Goal: Task Accomplishment & Management: Manage account settings

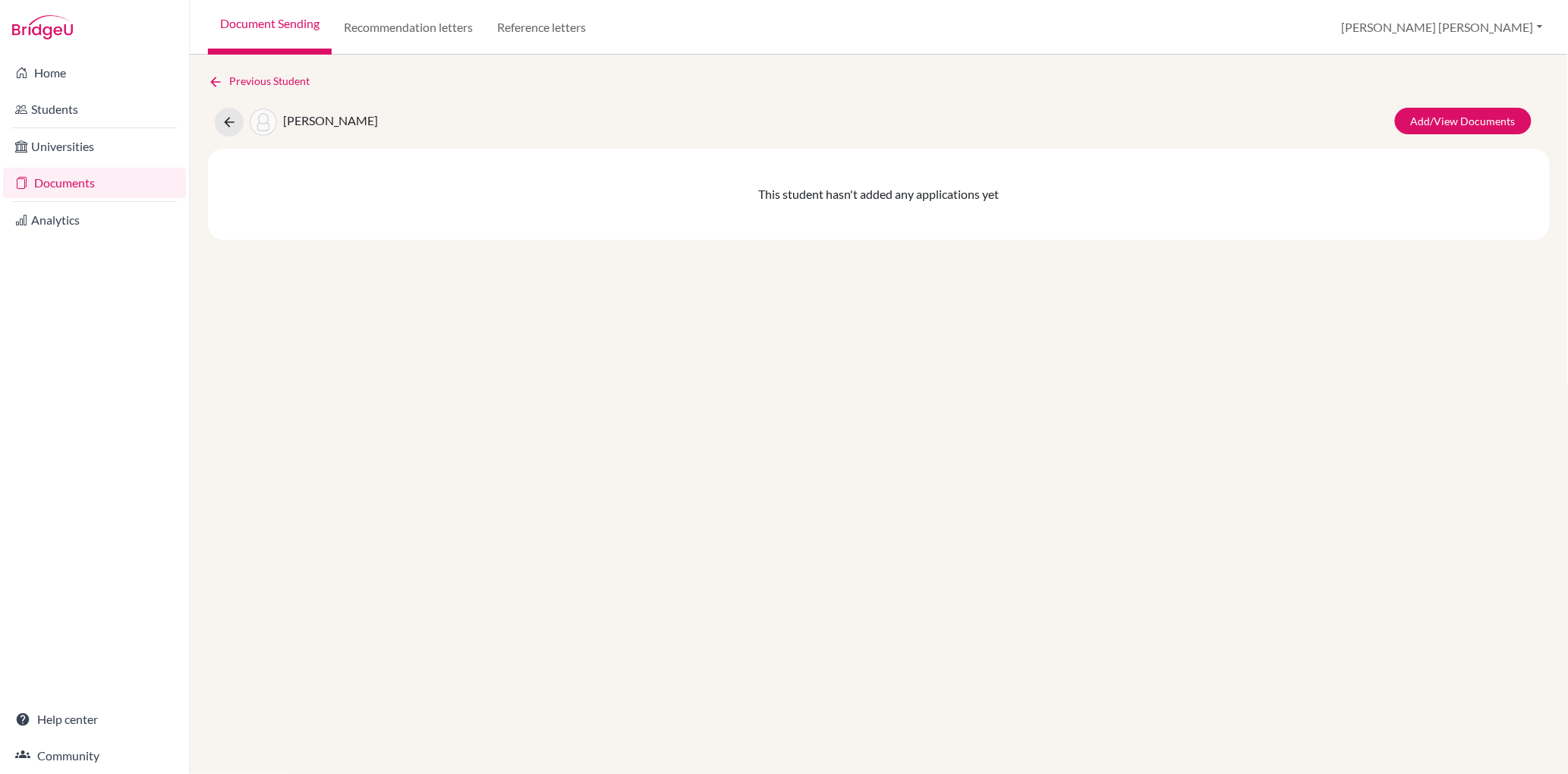
click at [263, 28] on link "Document Sending" at bounding box center [270, 28] width 124 height 55
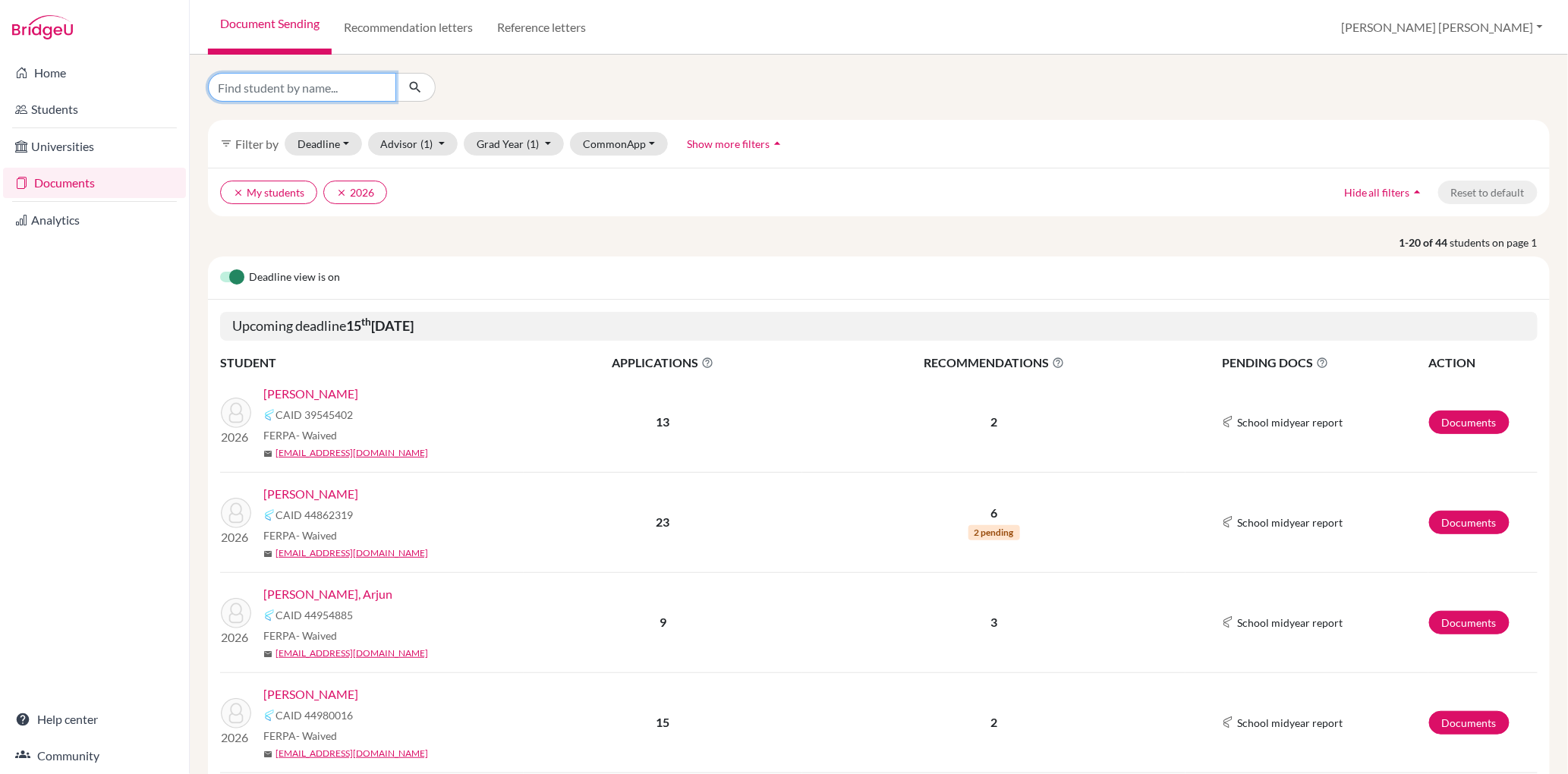
click at [324, 83] on input "Find student by name..." at bounding box center [302, 86] width 188 height 28
type input "musonda"
click button "submit" at bounding box center [415, 86] width 40 height 28
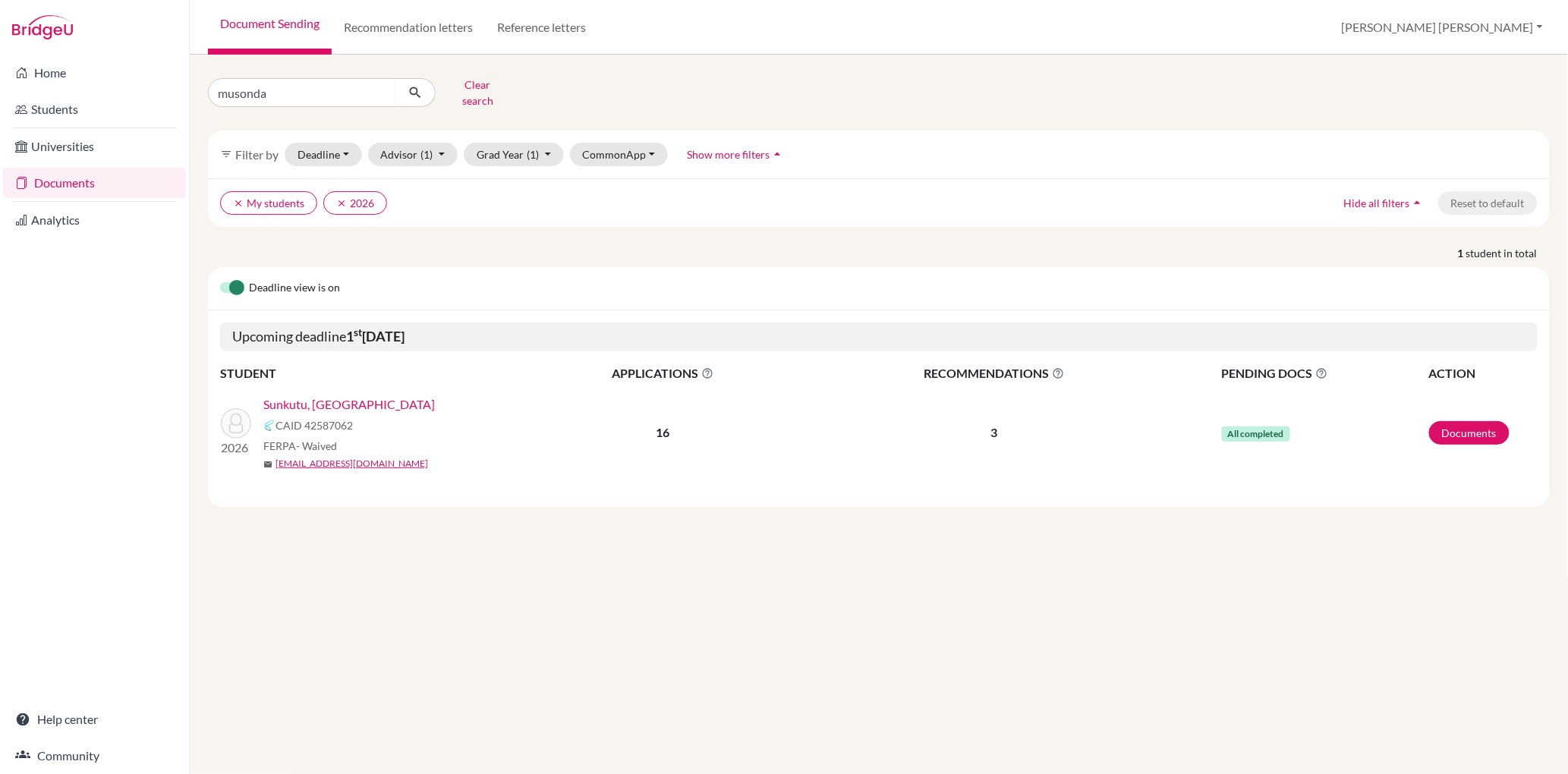
click at [342, 397] on link "Sunkutu, [GEOGRAPHIC_DATA]" at bounding box center [348, 404] width 171 height 18
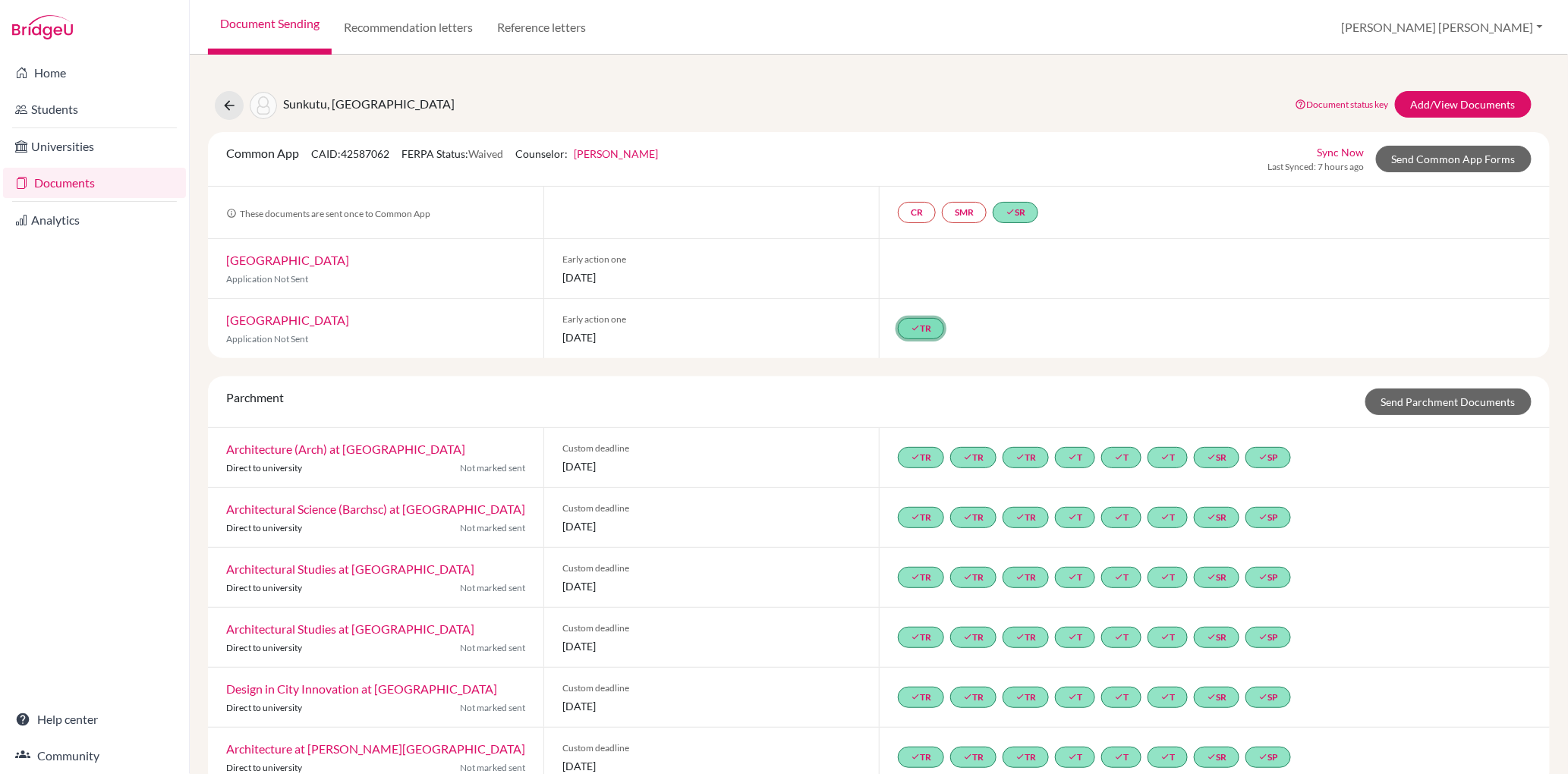
click at [909, 329] on link "done TR" at bounding box center [921, 328] width 46 height 21
click at [909, 329] on link "done TR Becky Mapstone ’s Recommendation Becky Mapstone ’s Recommendation done …" at bounding box center [921, 328] width 46 height 21
click at [658, 341] on span "01 December 2025" at bounding box center [711, 337] width 298 height 16
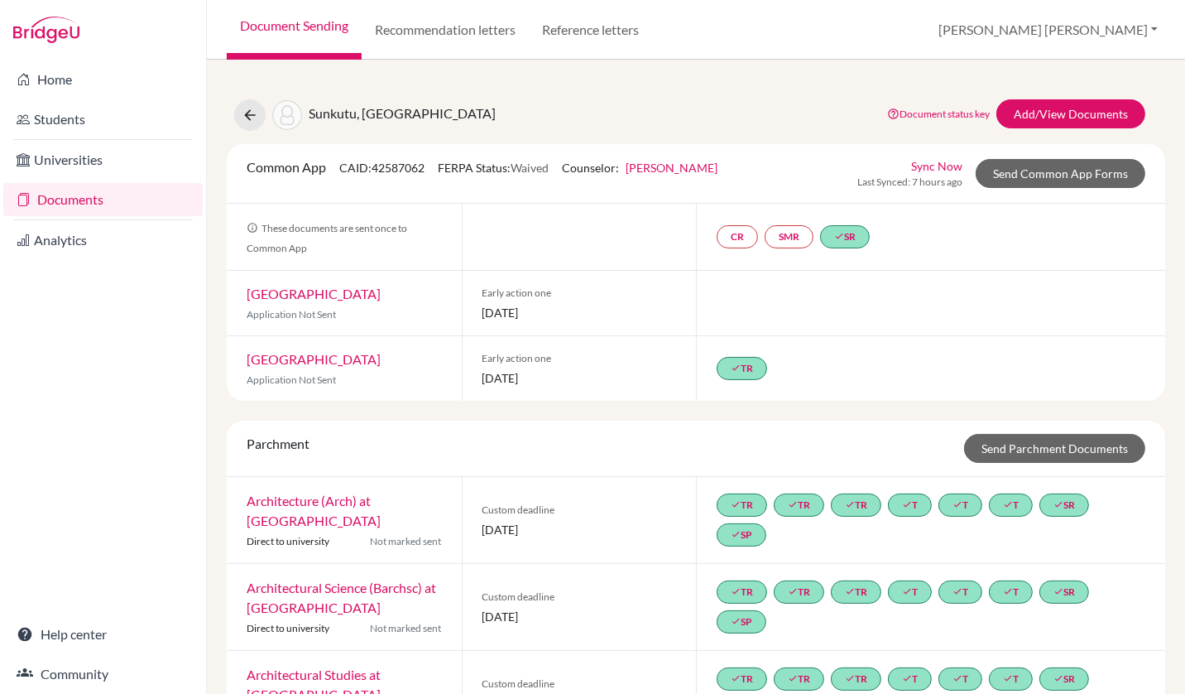
click at [327, 28] on link "Document Sending" at bounding box center [294, 30] width 135 height 60
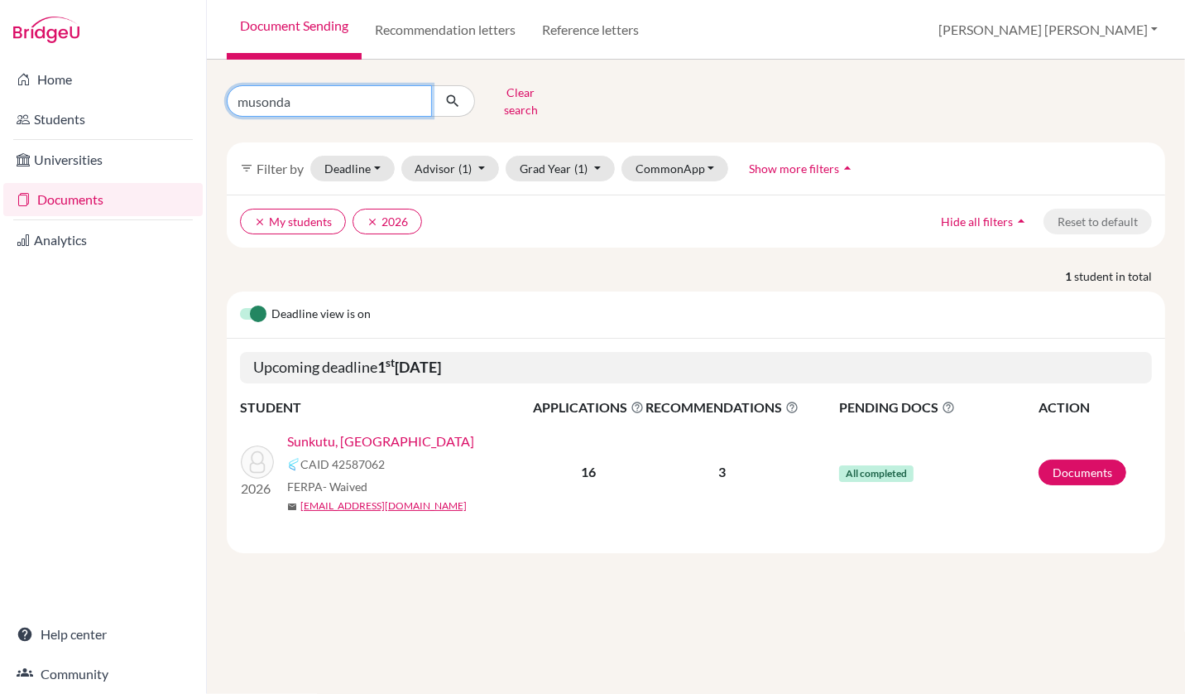
click at [299, 94] on input "musonda" at bounding box center [329, 100] width 205 height 31
type input "m"
type input "saya s"
click at [299, 96] on input "saya s" at bounding box center [329, 100] width 205 height 31
click button "submit" at bounding box center [453, 100] width 44 height 31
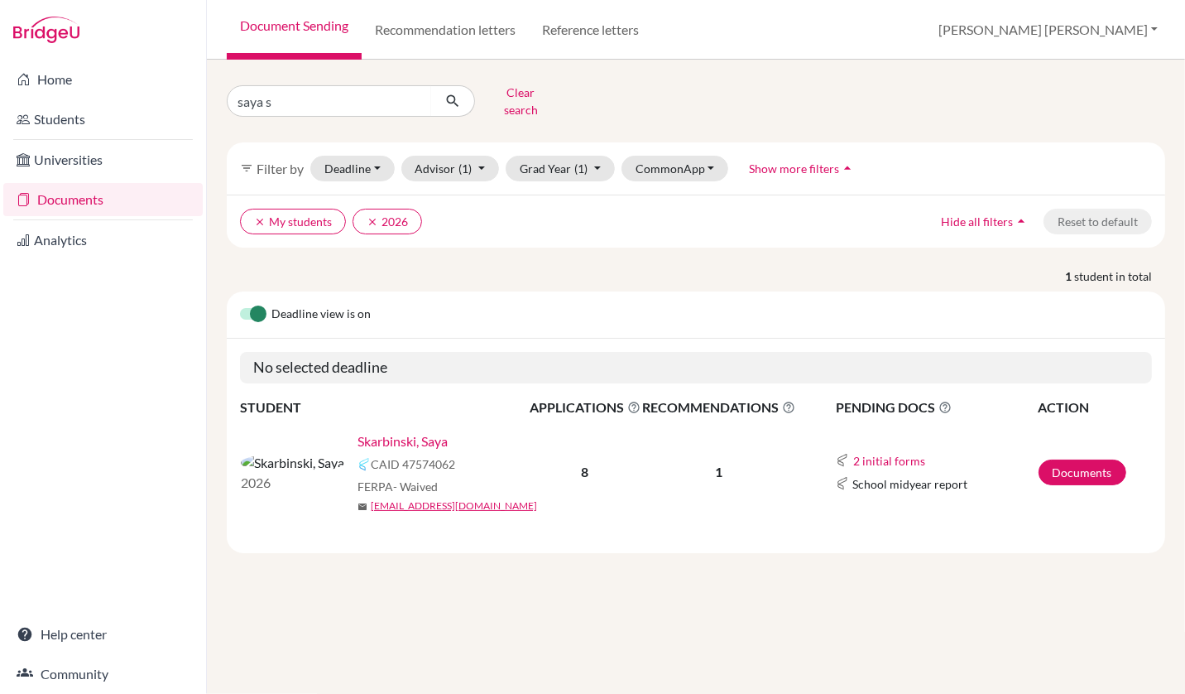
click at [358, 431] on link "Skarbinski, Saya" at bounding box center [403, 441] width 90 height 20
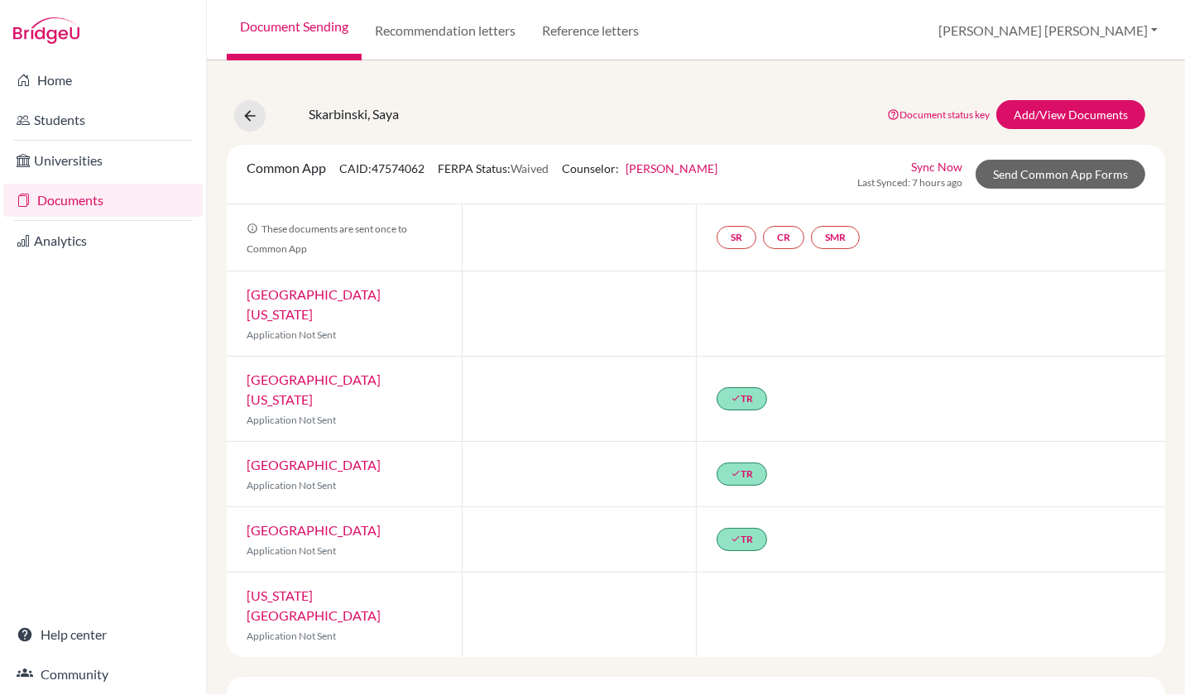
scroll to position [6, 0]
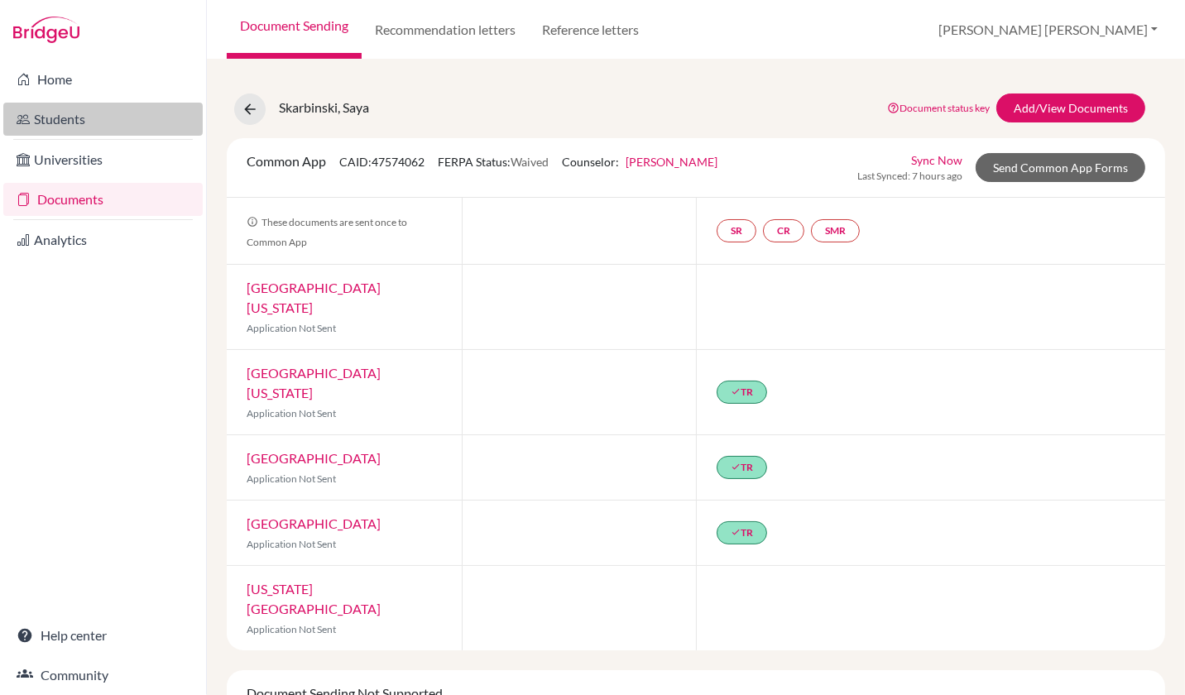
click at [104, 122] on link "Students" at bounding box center [102, 119] width 199 height 33
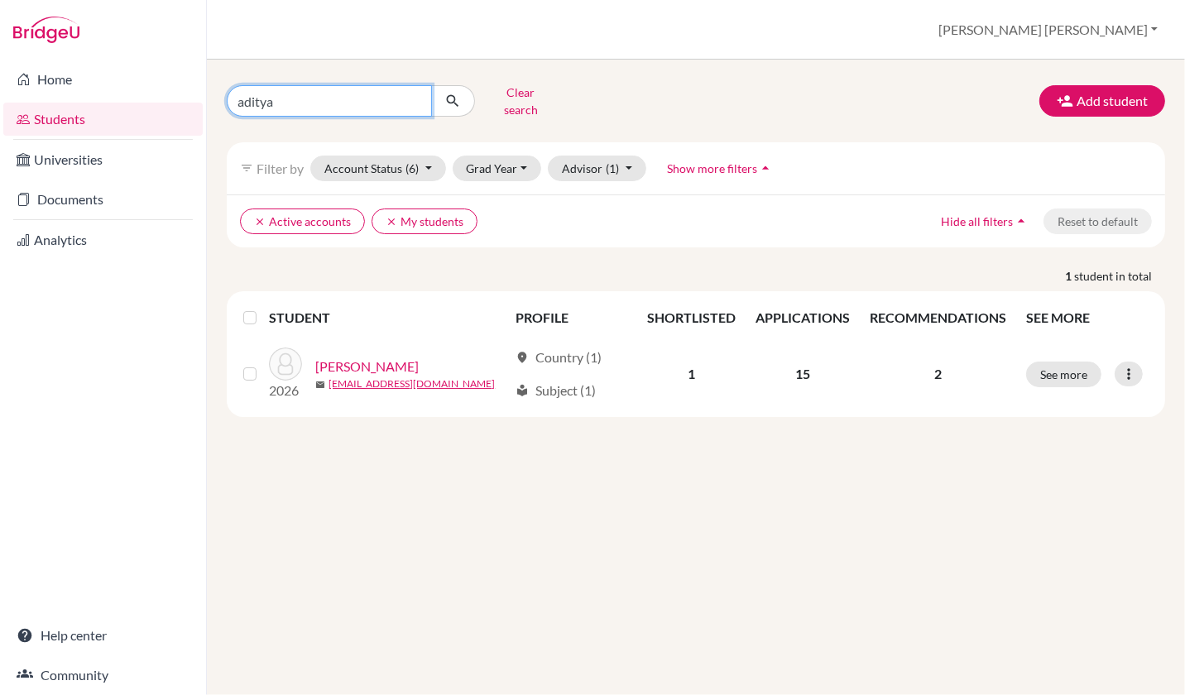
click at [281, 97] on input "aditya" at bounding box center [329, 100] width 205 height 31
type input "a"
type input "saya"
click button "submit" at bounding box center [453, 100] width 44 height 31
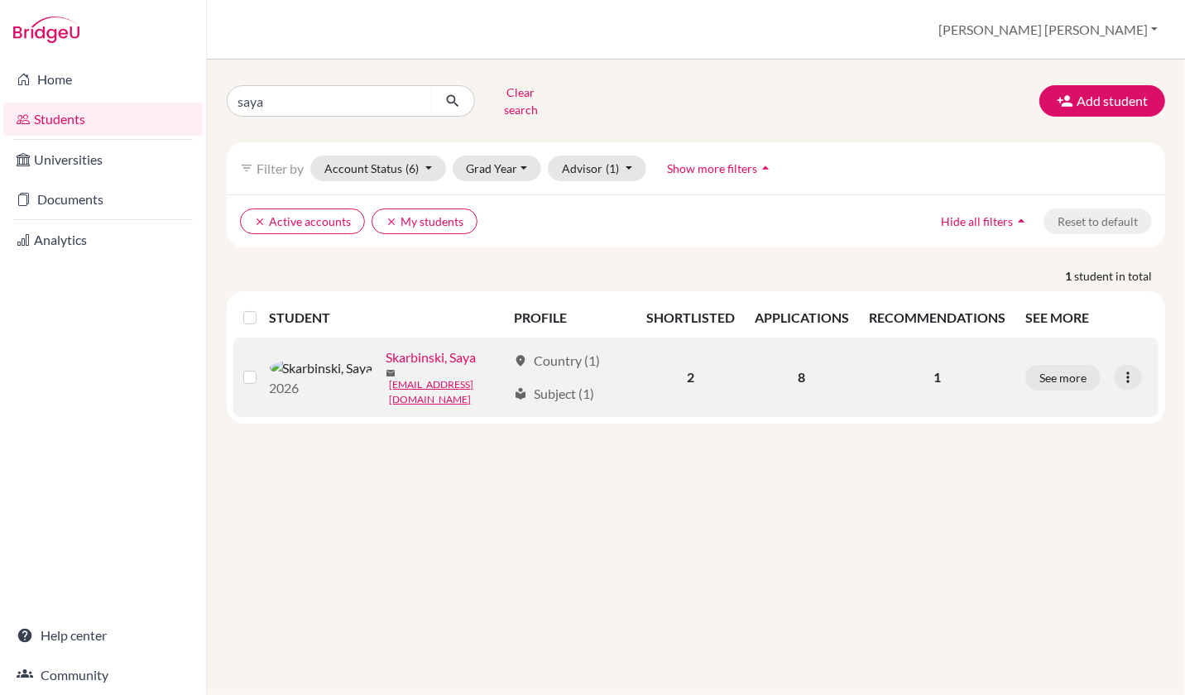
click at [393, 351] on link "Skarbinski, Saya" at bounding box center [432, 358] width 90 height 20
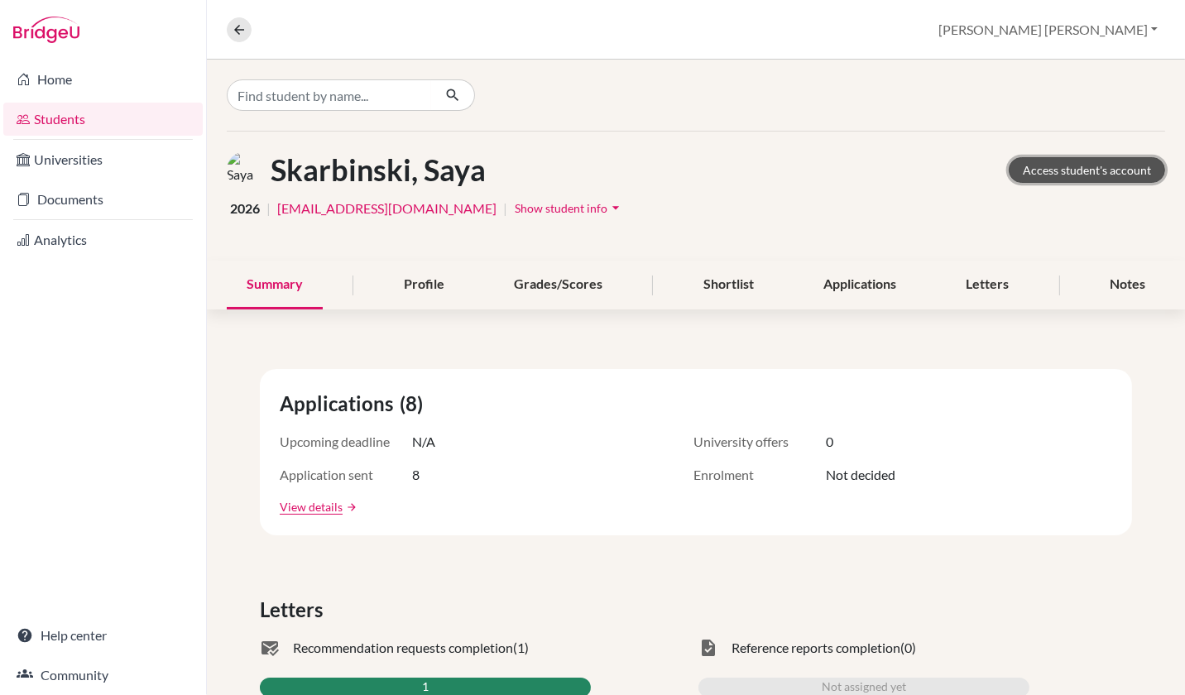
click at [1062, 173] on link "Access student's account" at bounding box center [1087, 170] width 156 height 26
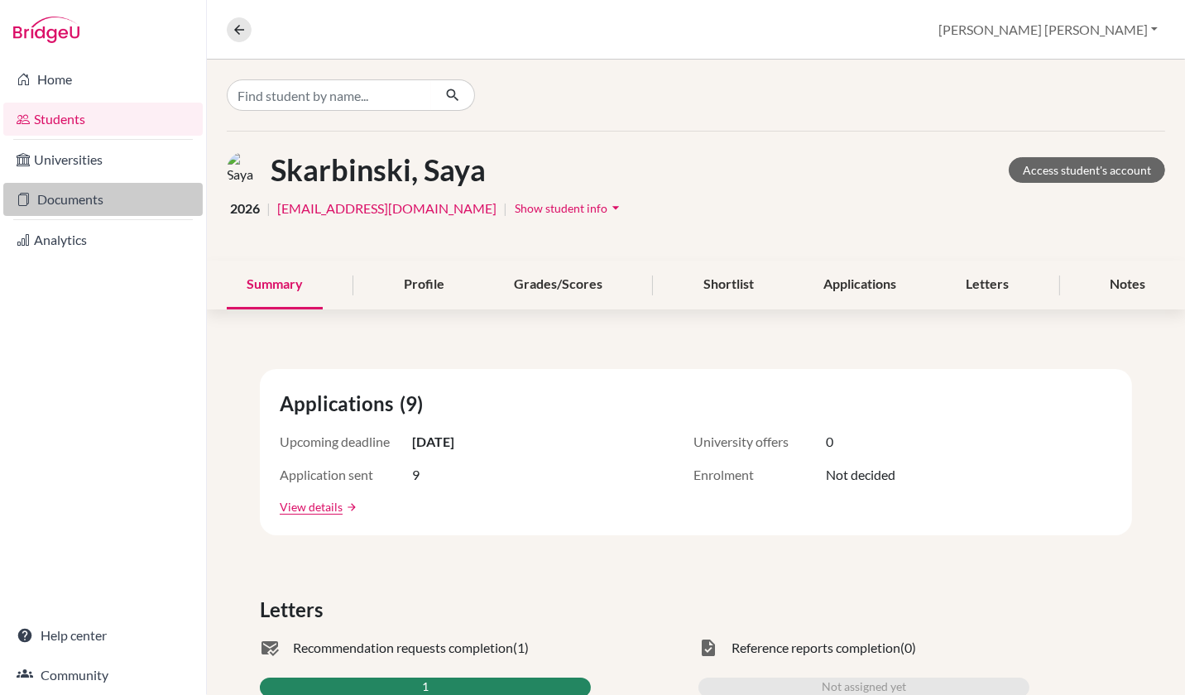
click at [91, 203] on link "Documents" at bounding box center [102, 199] width 199 height 33
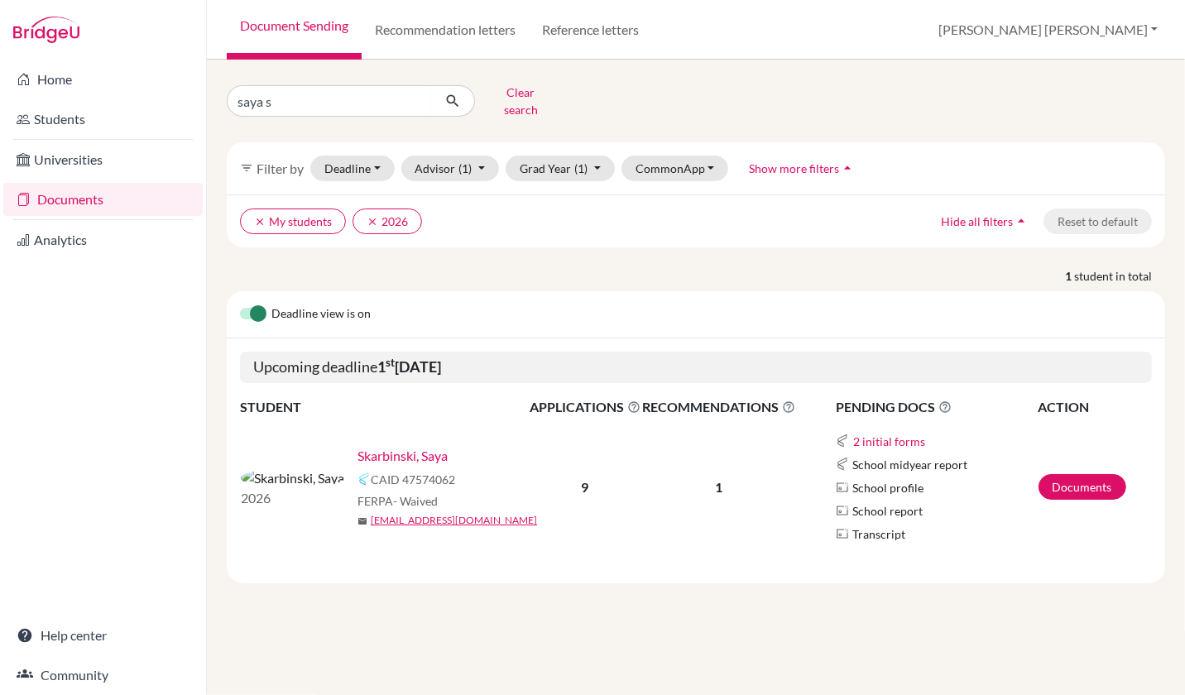
click at [358, 449] on link "Skarbinski, Saya" at bounding box center [403, 456] width 90 height 20
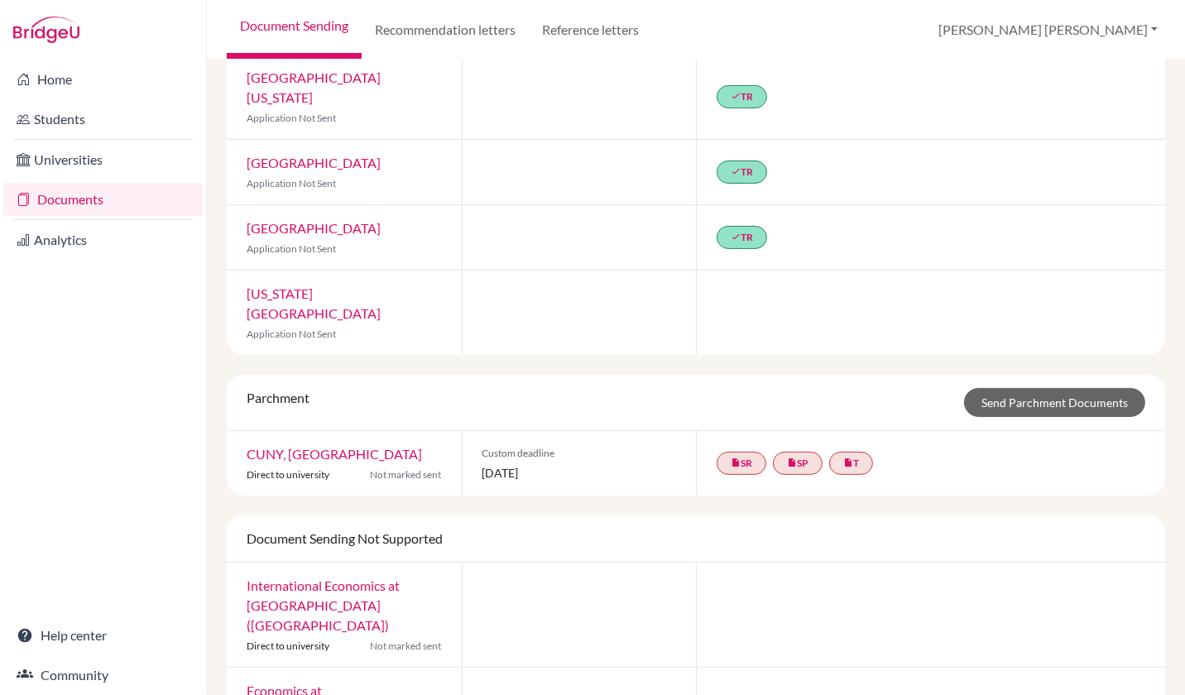
scroll to position [425, 0]
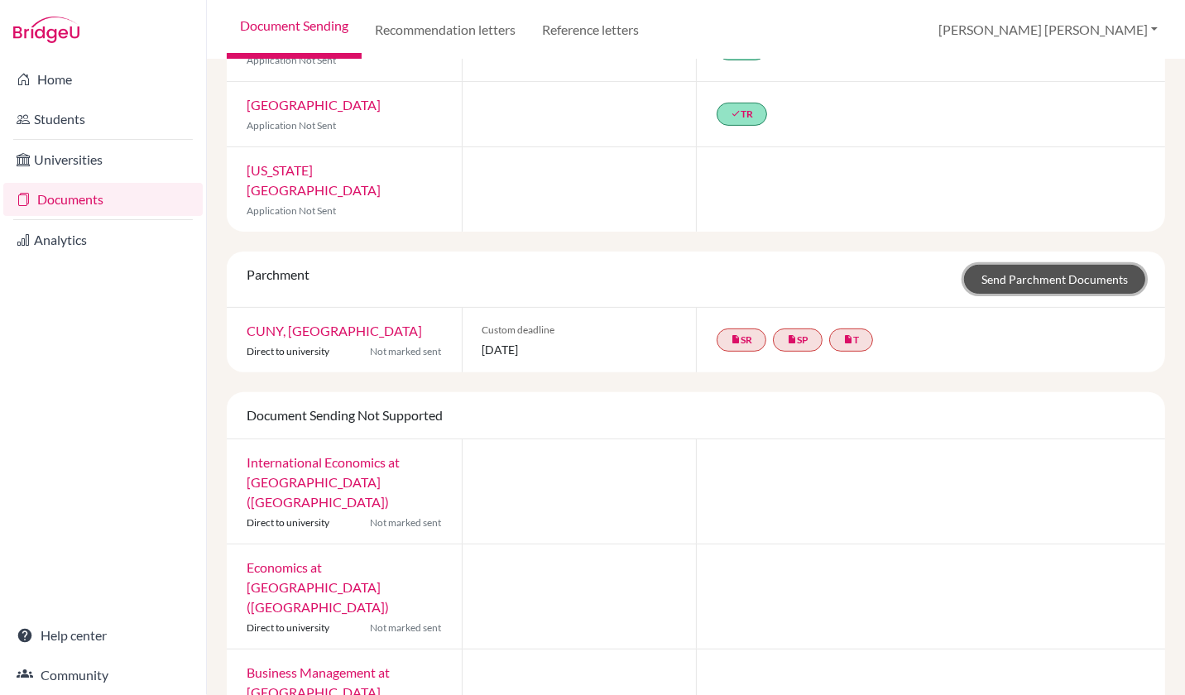
click at [1018, 265] on link "Send Parchment Documents" at bounding box center [1054, 279] width 181 height 29
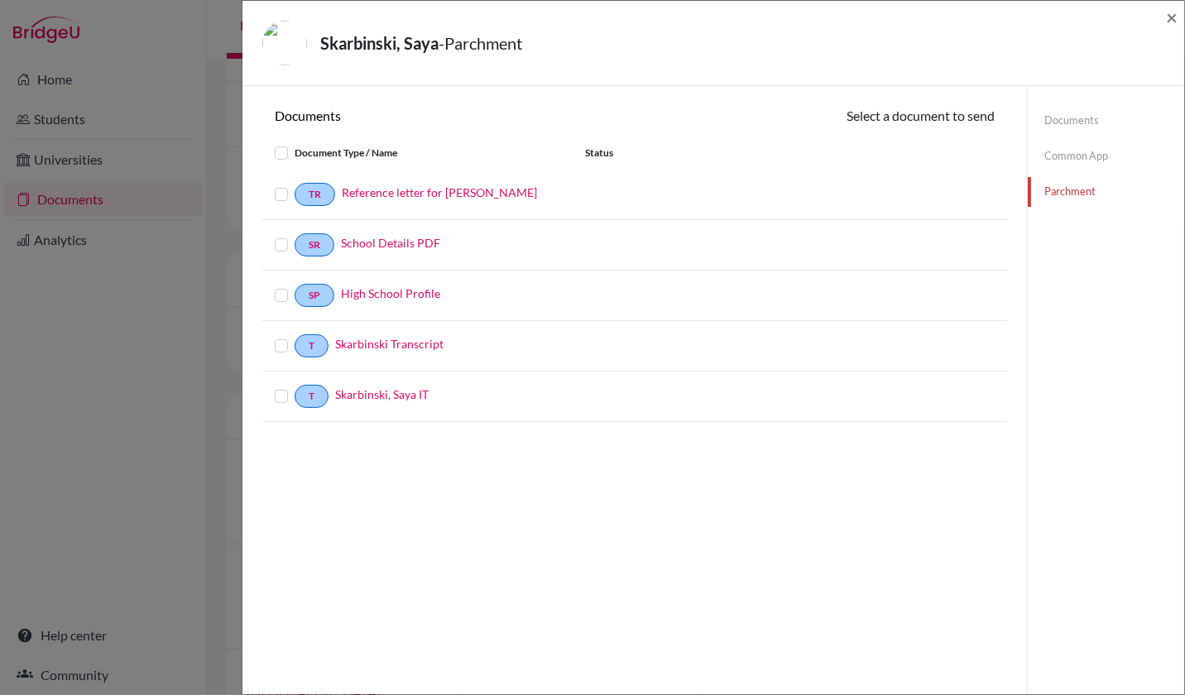
click at [295, 185] on label at bounding box center [295, 185] width 0 height 0
click at [0, 0] on input "checkbox" at bounding box center [0, 0] width 0 height 0
click at [295, 237] on label at bounding box center [295, 237] width 0 height 0
click at [0, 0] on input "checkbox" at bounding box center [0, 0] width 0 height 0
click at [295, 287] on label at bounding box center [295, 287] width 0 height 0
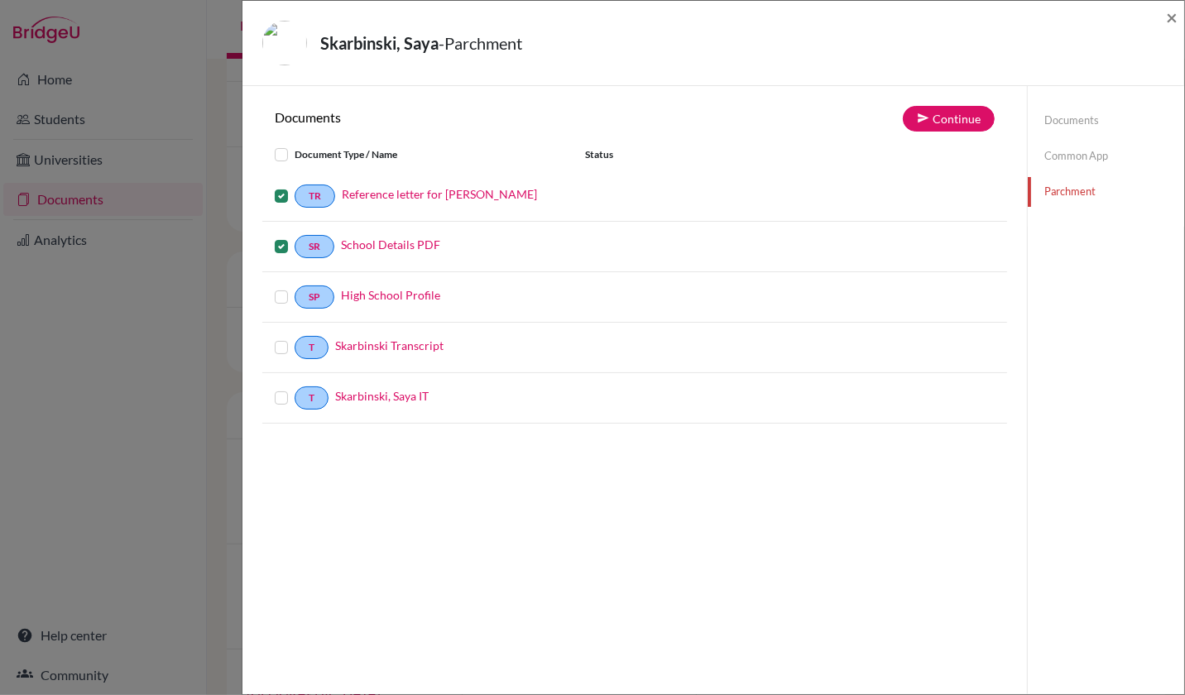
click at [0, 0] on input "checkbox" at bounding box center [0, 0] width 0 height 0
click at [295, 338] on label at bounding box center [295, 338] width 0 height 0
click at [0, 0] on input "checkbox" at bounding box center [0, 0] width 0 height 0
click at [295, 388] on label at bounding box center [295, 388] width 0 height 0
click at [0, 0] on input "checkbox" at bounding box center [0, 0] width 0 height 0
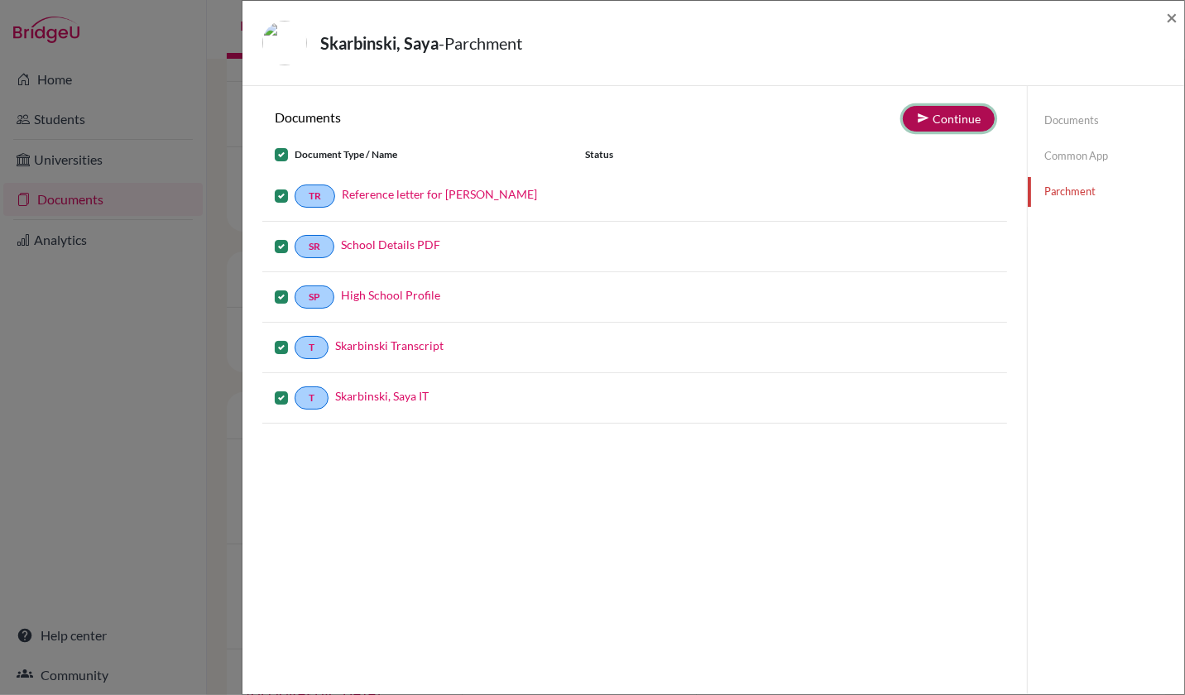
click at [950, 115] on button "Continue" at bounding box center [949, 119] width 92 height 26
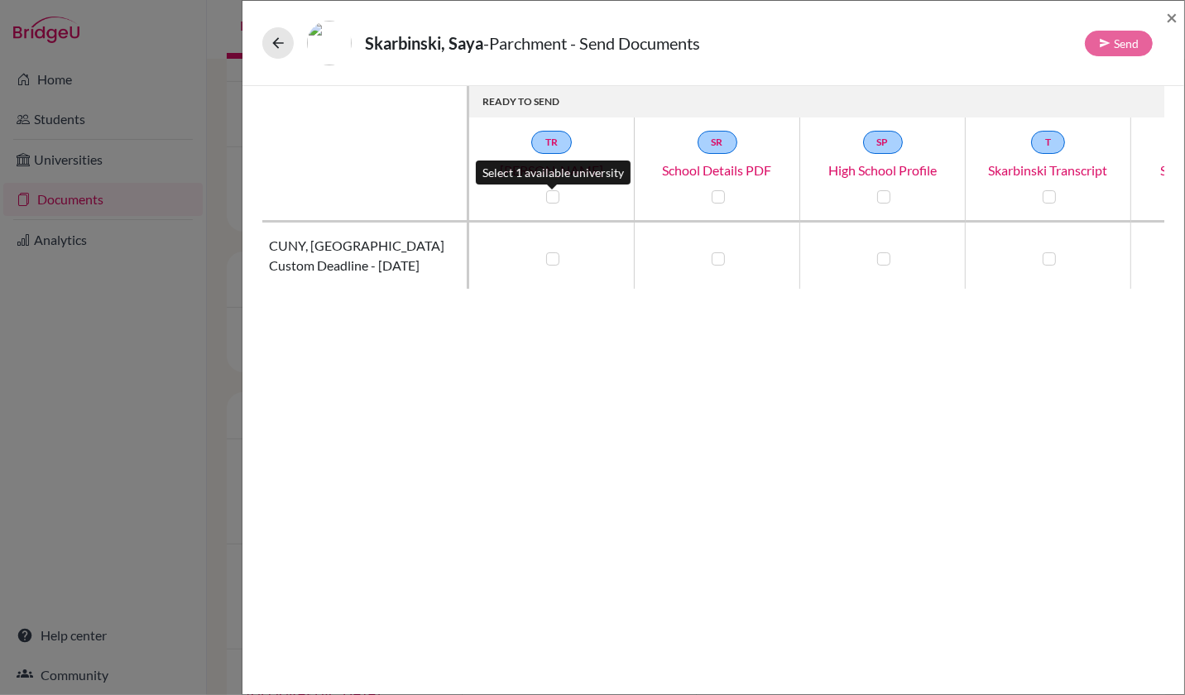
drag, startPoint x: 552, startPoint y: 193, endPoint x: 565, endPoint y: 191, distance: 13.3
click at [554, 192] on label at bounding box center [552, 196] width 13 height 13
click at [554, 192] on input "checkbox" at bounding box center [548, 195] width 13 height 17
checkbox input "true"
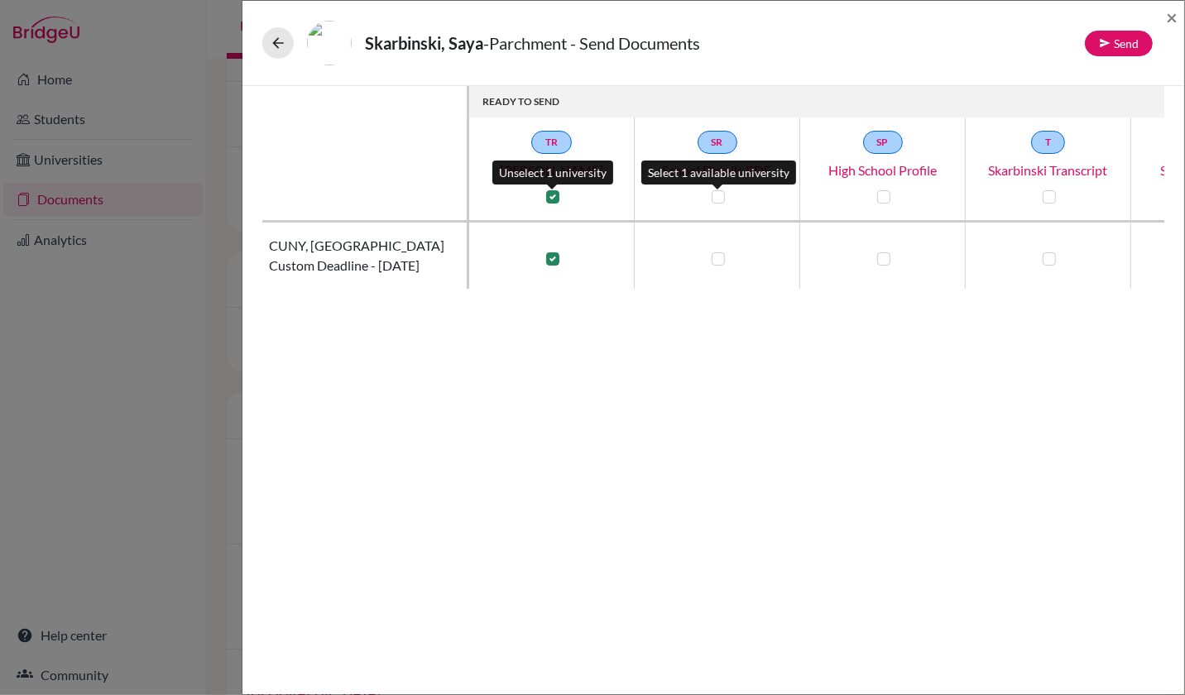
click at [724, 193] on label at bounding box center [718, 196] width 13 height 13
click at [721, 193] on input "checkbox" at bounding box center [714, 195] width 13 height 17
checkbox input "true"
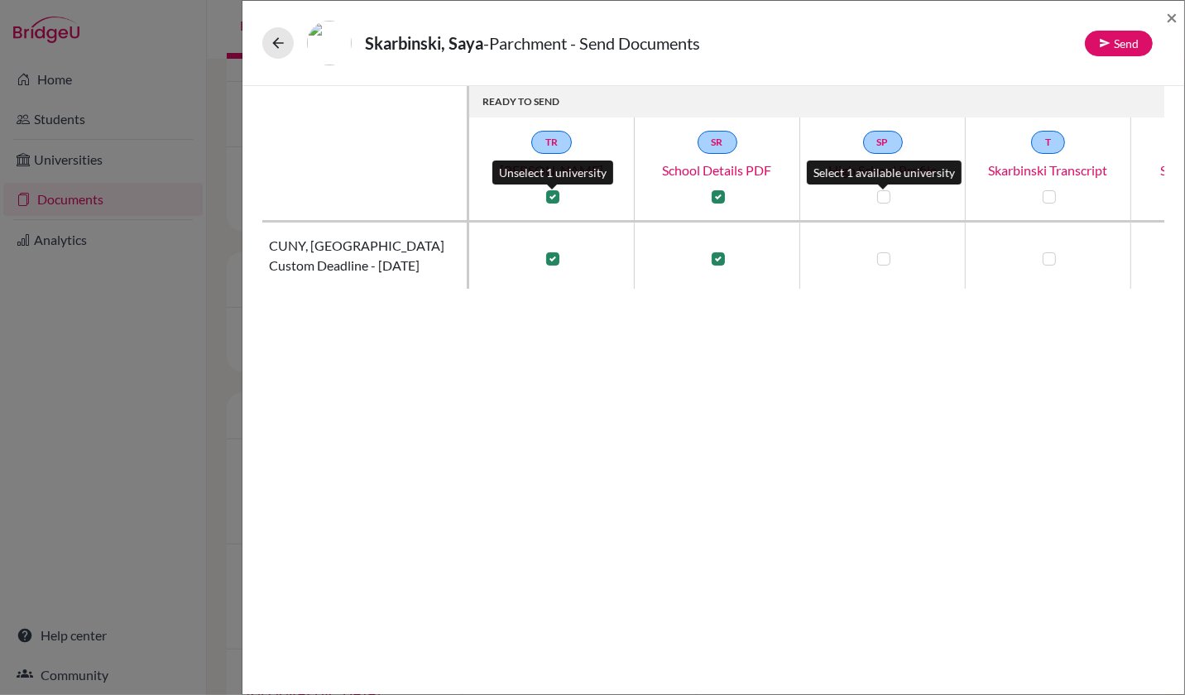
drag, startPoint x: 881, startPoint y: 191, endPoint x: 867, endPoint y: 195, distance: 14.5
click at [881, 191] on label at bounding box center [883, 196] width 13 height 13
click at [881, 191] on input "checkbox" at bounding box center [879, 195] width 13 height 17
checkbox input "true"
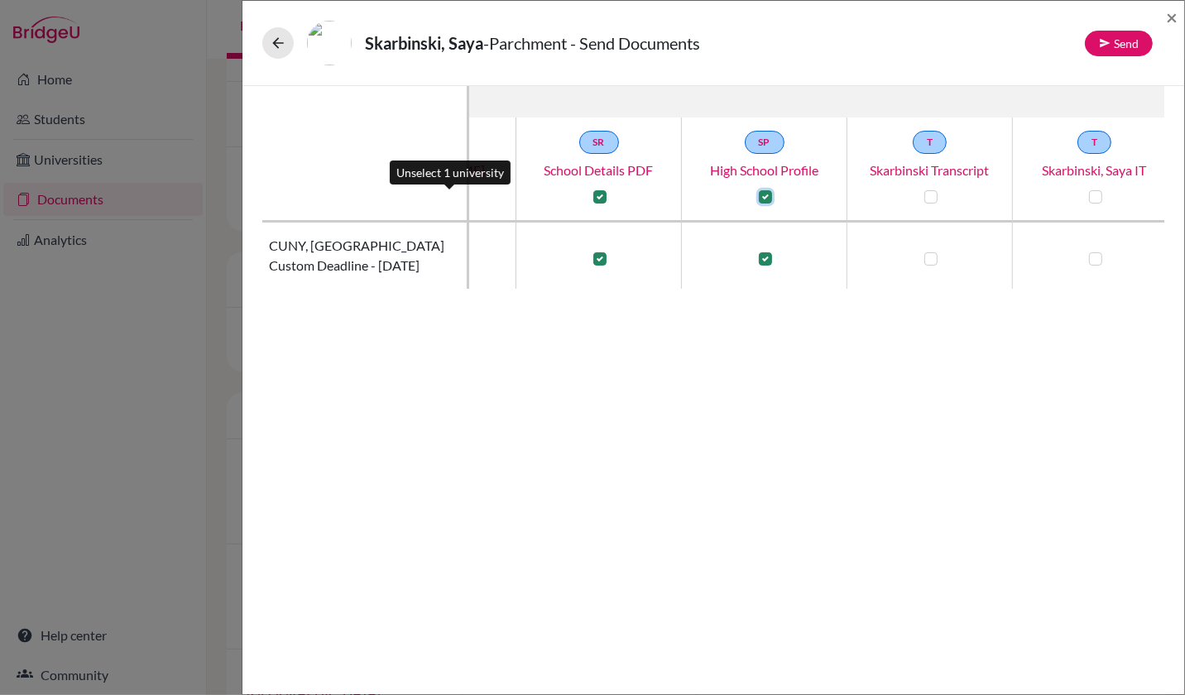
scroll to position [0, 132]
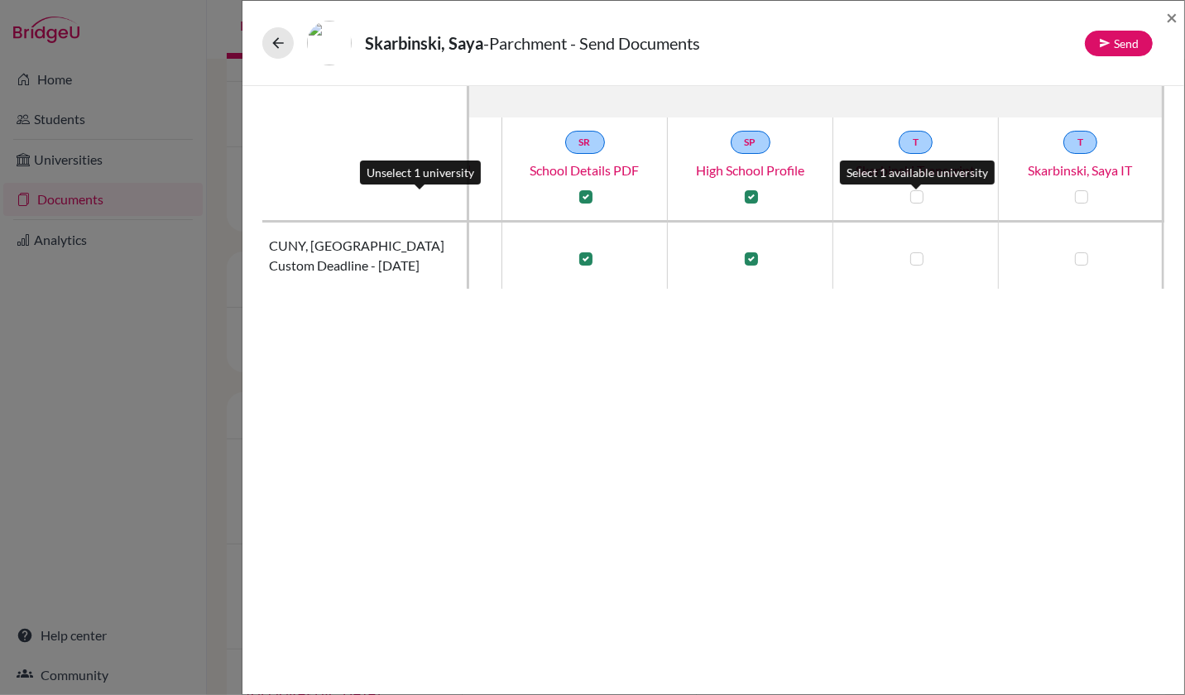
click at [917, 195] on label at bounding box center [916, 196] width 13 height 13
click at [917, 195] on input "checkbox" at bounding box center [912, 195] width 13 height 17
checkbox input "true"
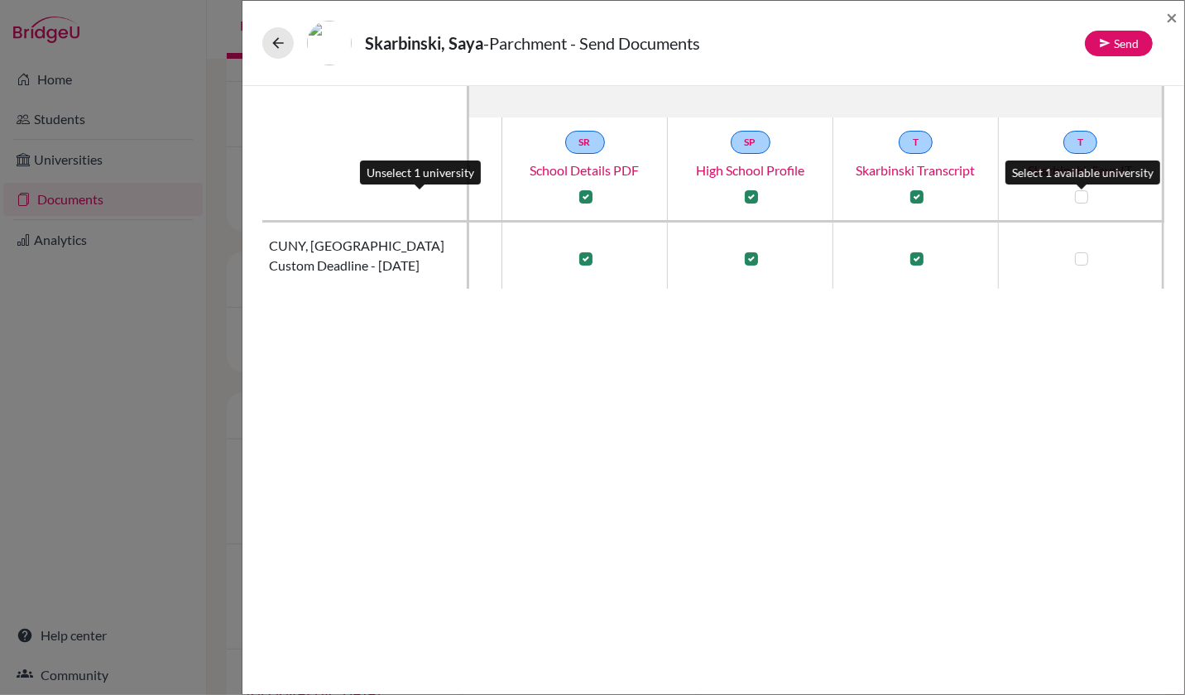
click at [1078, 193] on label at bounding box center [1081, 196] width 13 height 13
click at [1078, 193] on input "checkbox" at bounding box center [1077, 195] width 13 height 17
checkbox input "true"
click at [1113, 46] on button "Send" at bounding box center [1119, 44] width 68 height 26
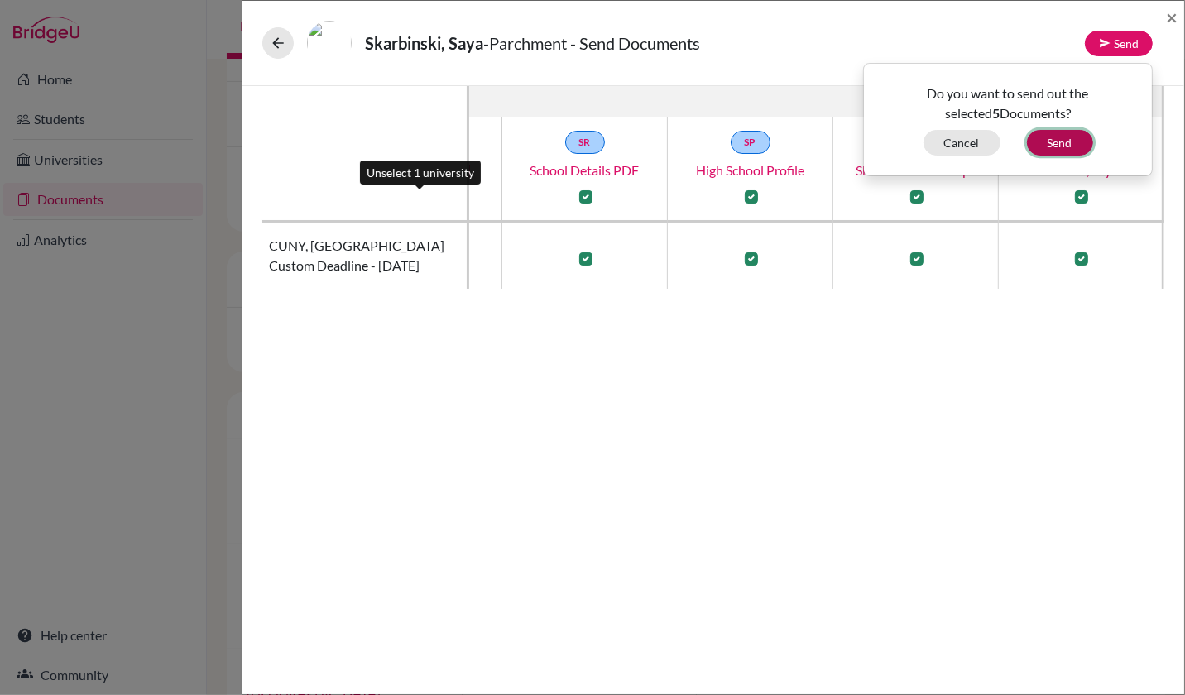
click at [1064, 137] on button "Send" at bounding box center [1060, 143] width 66 height 26
checkbox input "false"
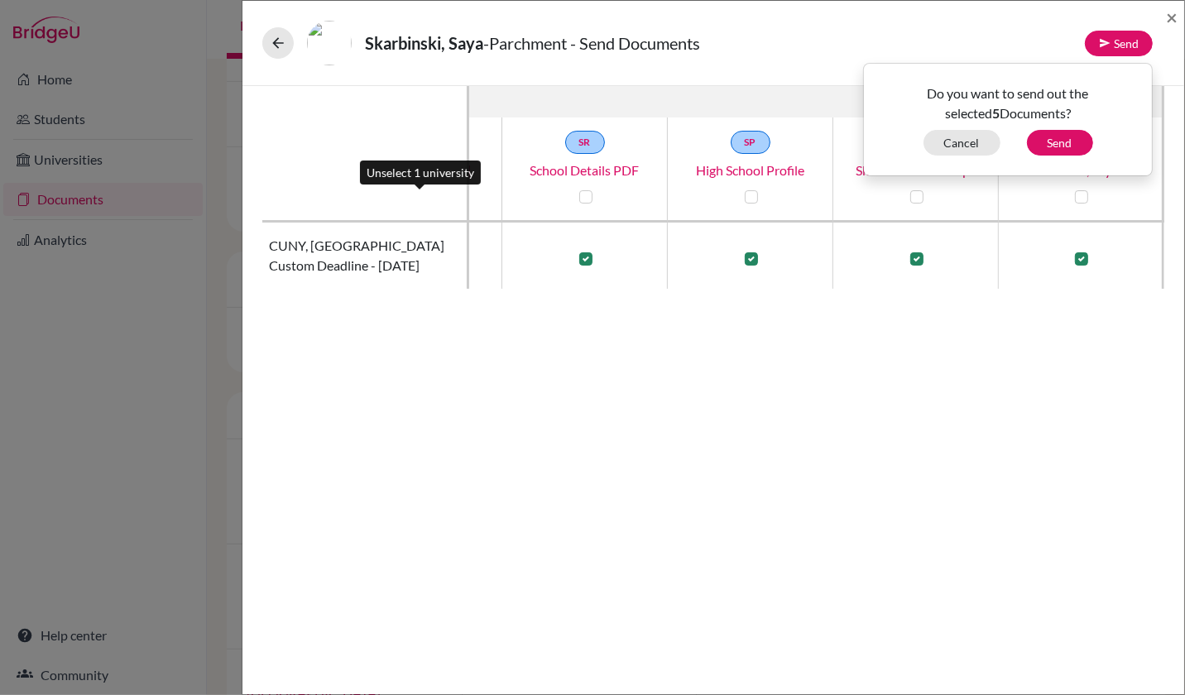
checkbox input "false"
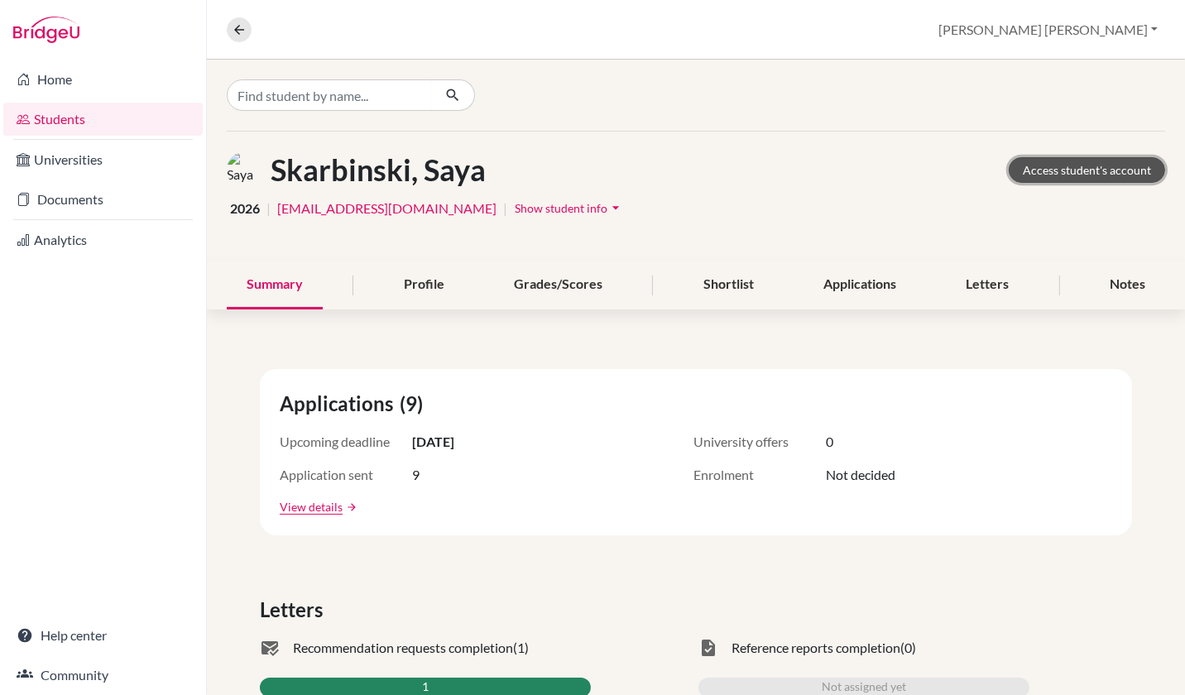
click at [1044, 173] on link "Access student's account" at bounding box center [1087, 170] width 156 height 26
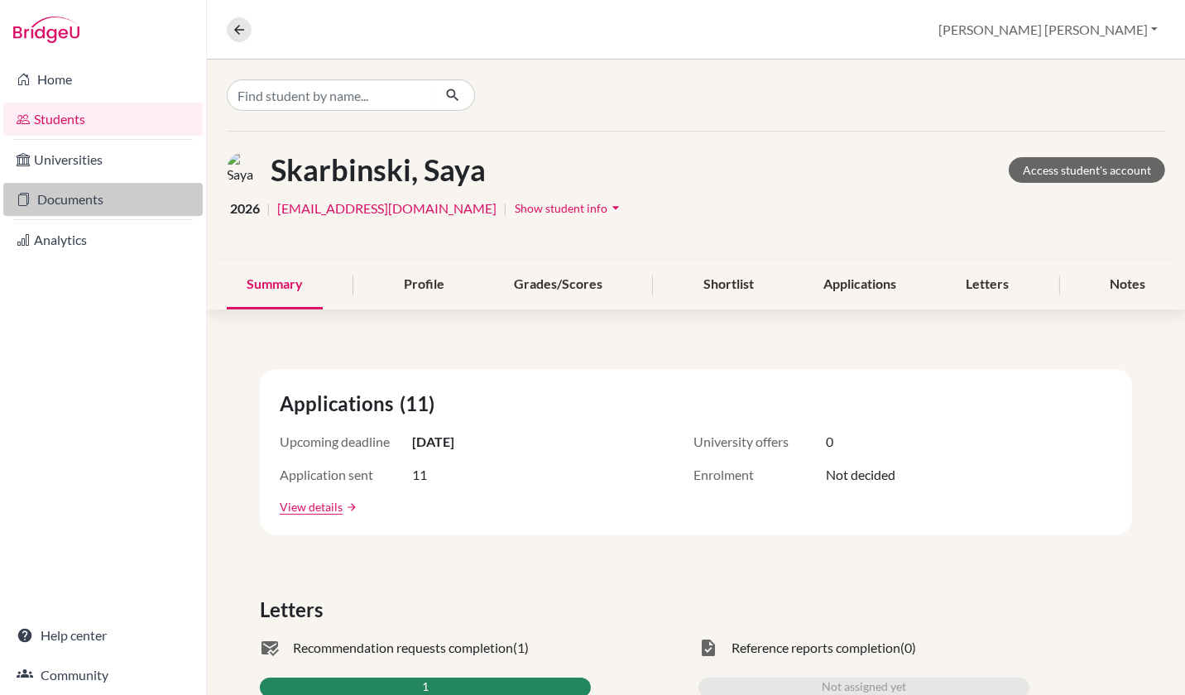
click at [60, 200] on link "Documents" at bounding box center [102, 199] width 199 height 33
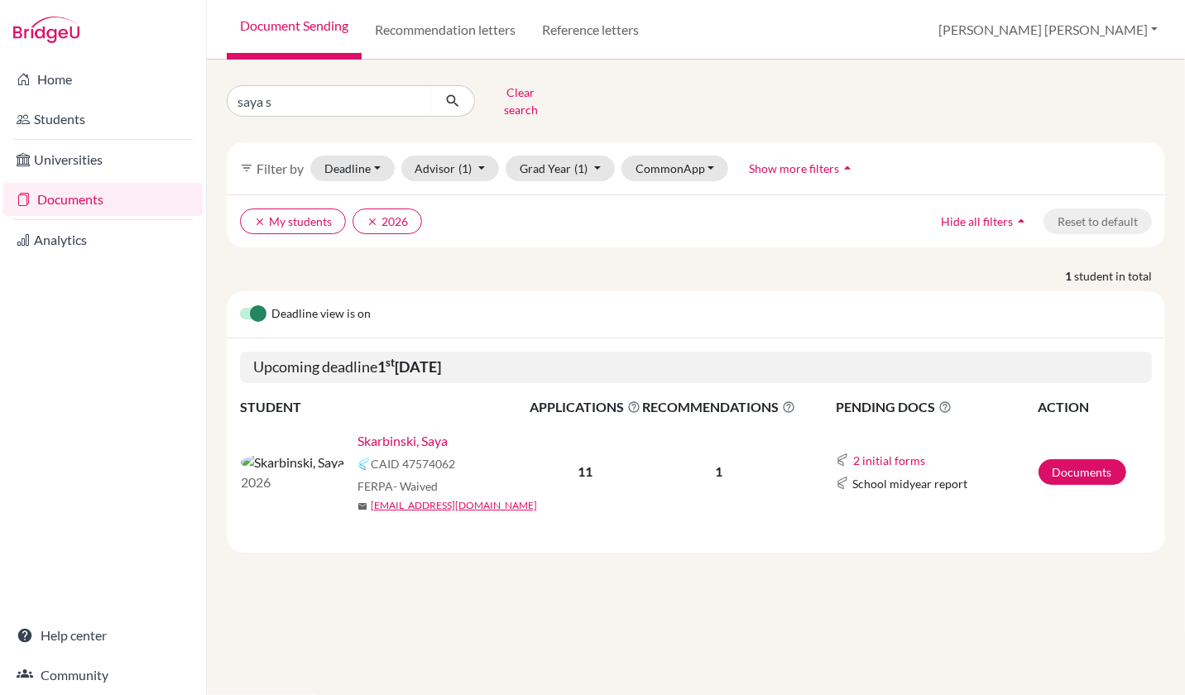
click at [358, 431] on link "Skarbinski, Saya" at bounding box center [403, 441] width 90 height 20
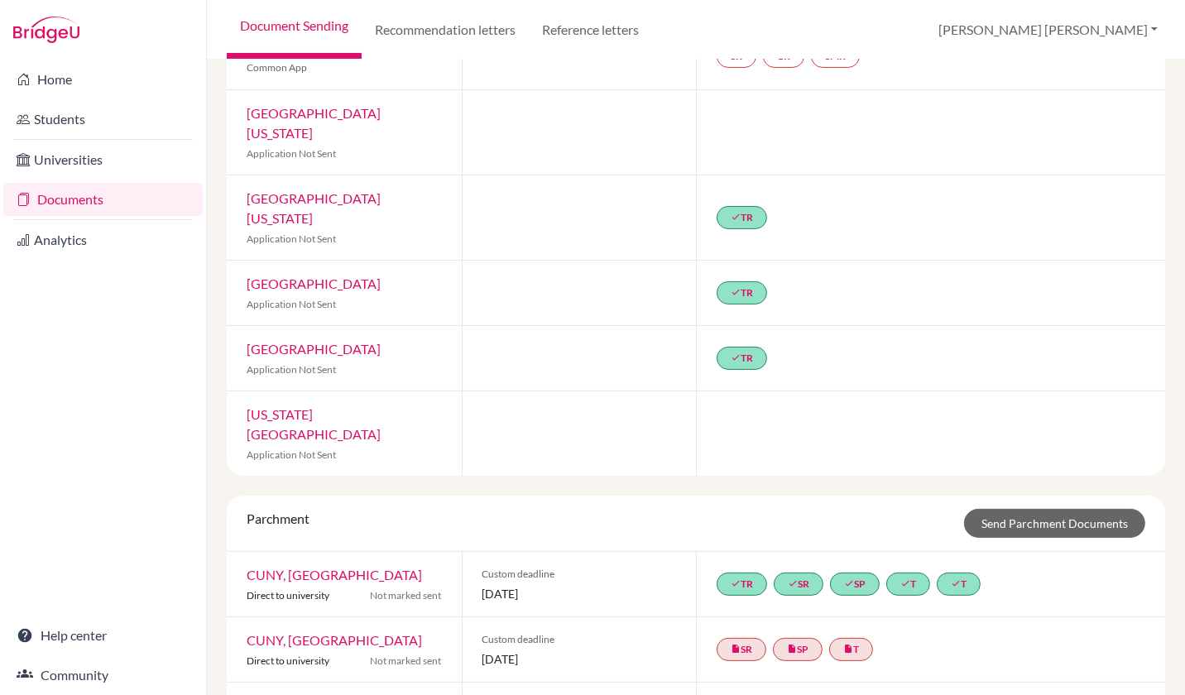
scroll to position [339, 0]
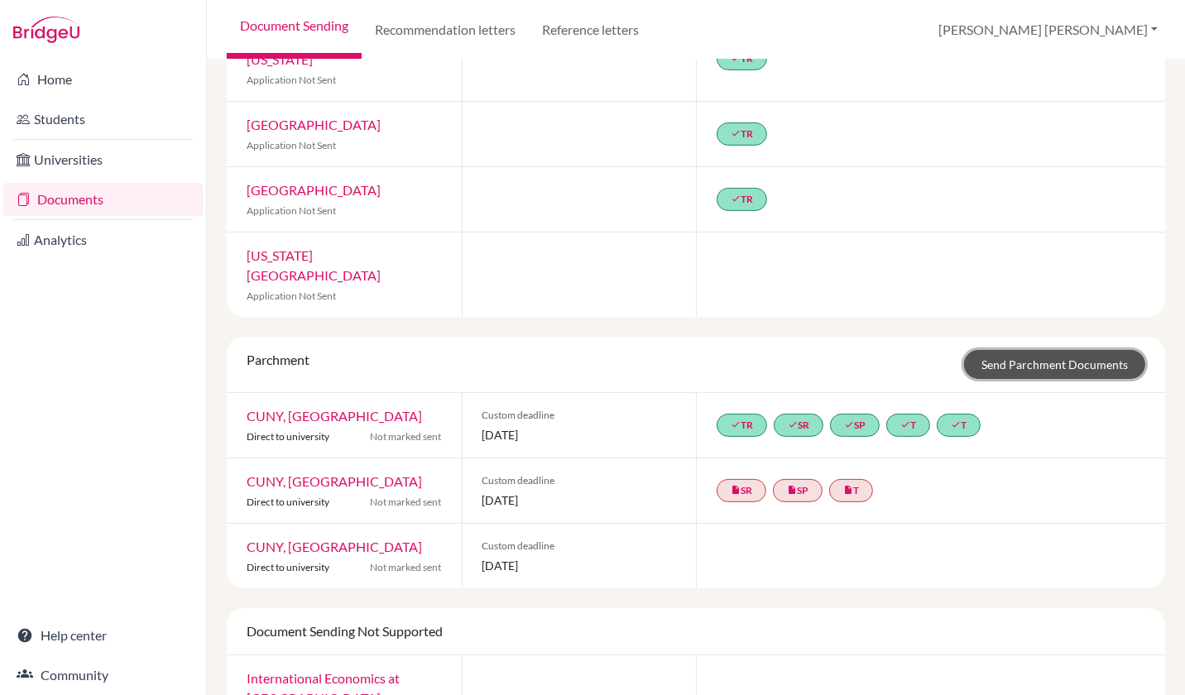
click at [992, 350] on link "Send Parchment Documents" at bounding box center [1054, 364] width 181 height 29
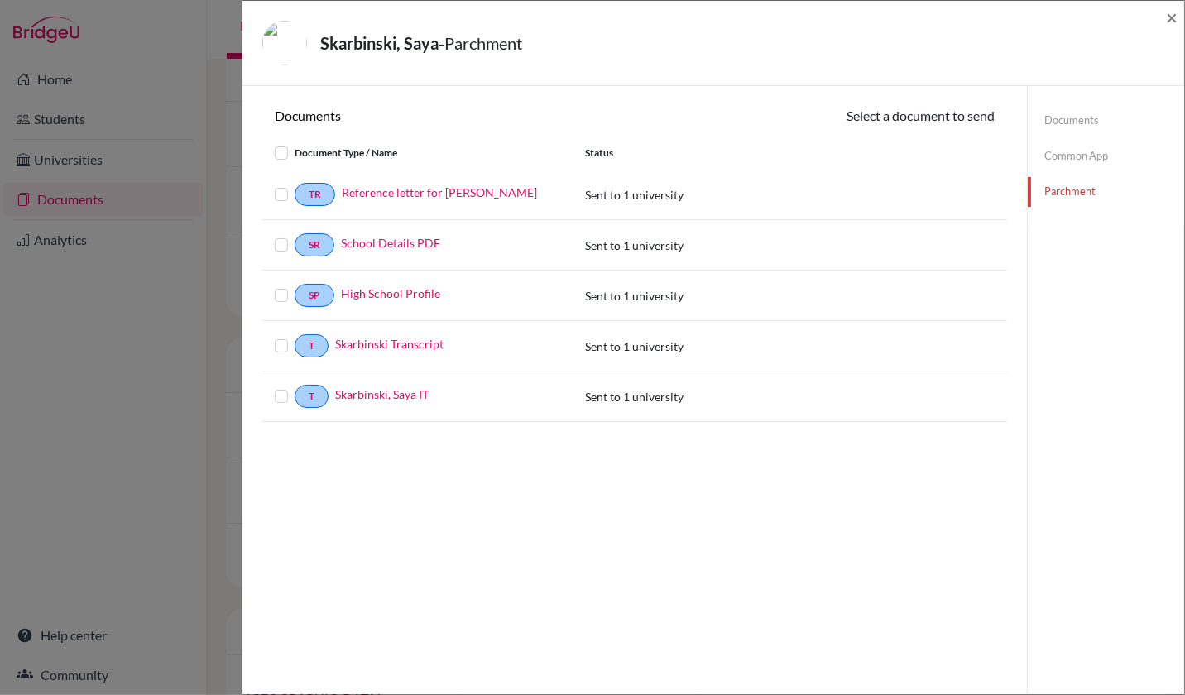
click at [295, 143] on label at bounding box center [295, 143] width 0 height 0
click at [0, 0] on input "checkbox" at bounding box center [0, 0] width 0 height 0
click at [956, 117] on button "Continue" at bounding box center [949, 119] width 92 height 26
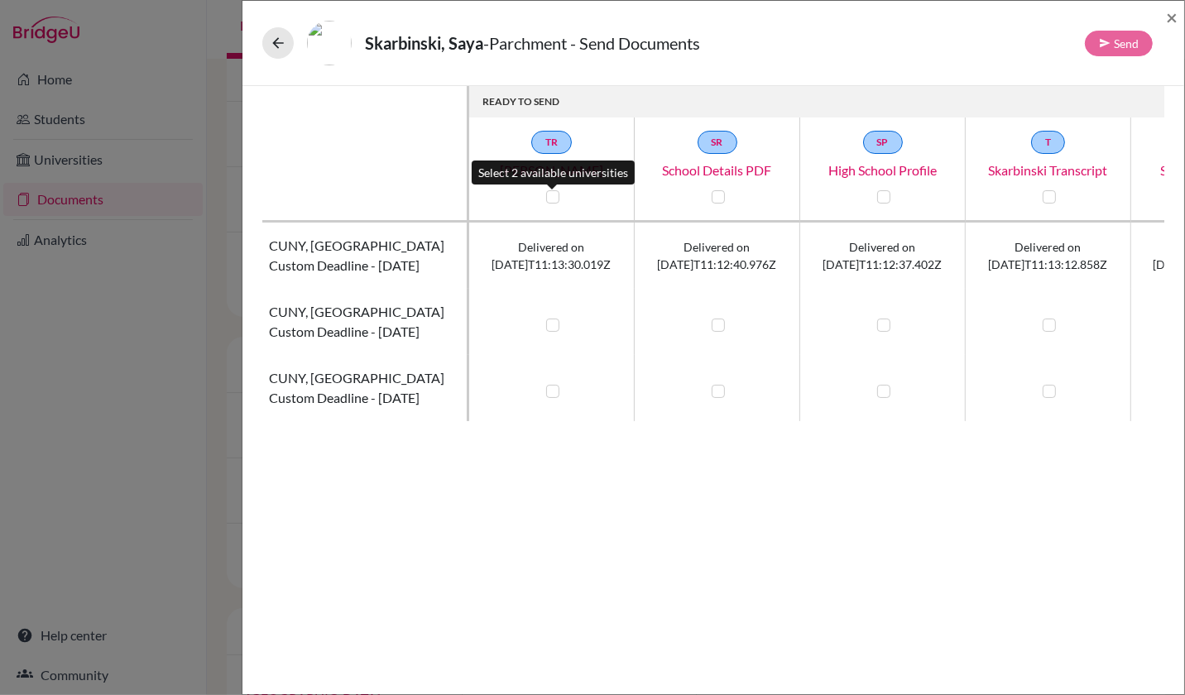
click at [555, 197] on label at bounding box center [552, 196] width 13 height 13
click at [555, 197] on input "checkbox" at bounding box center [548, 195] width 13 height 17
checkbox input "true"
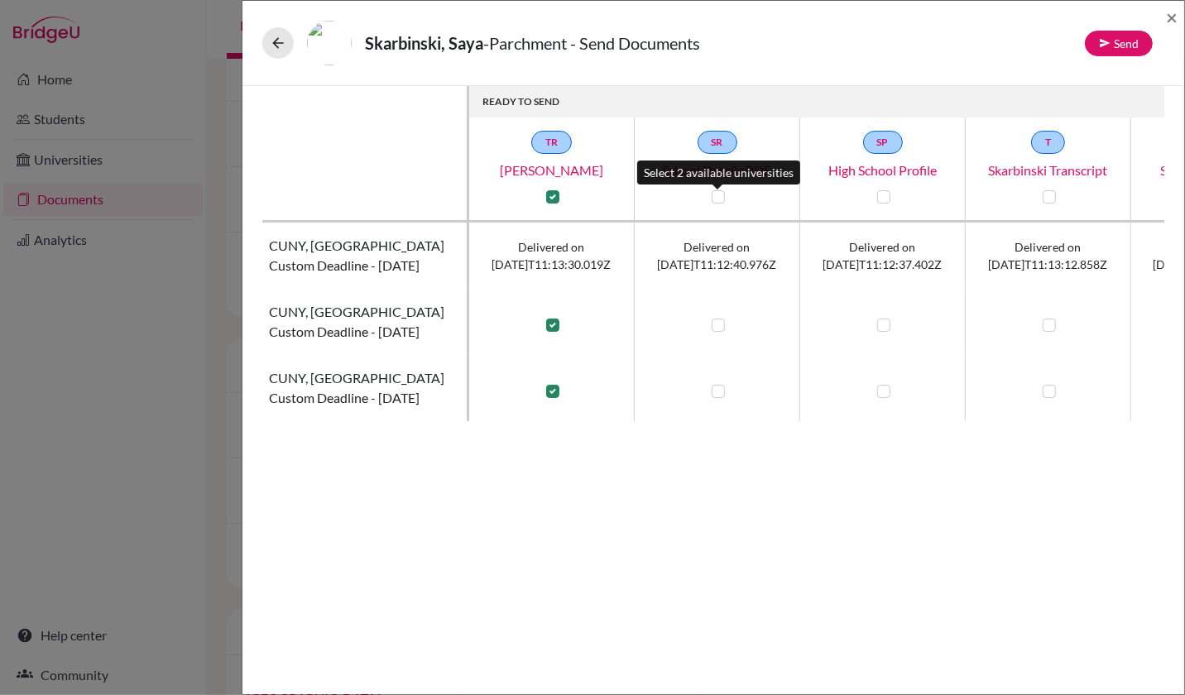
click at [720, 199] on label at bounding box center [718, 196] width 13 height 13
click at [720, 199] on input "checkbox" at bounding box center [714, 195] width 13 height 17
checkbox input "true"
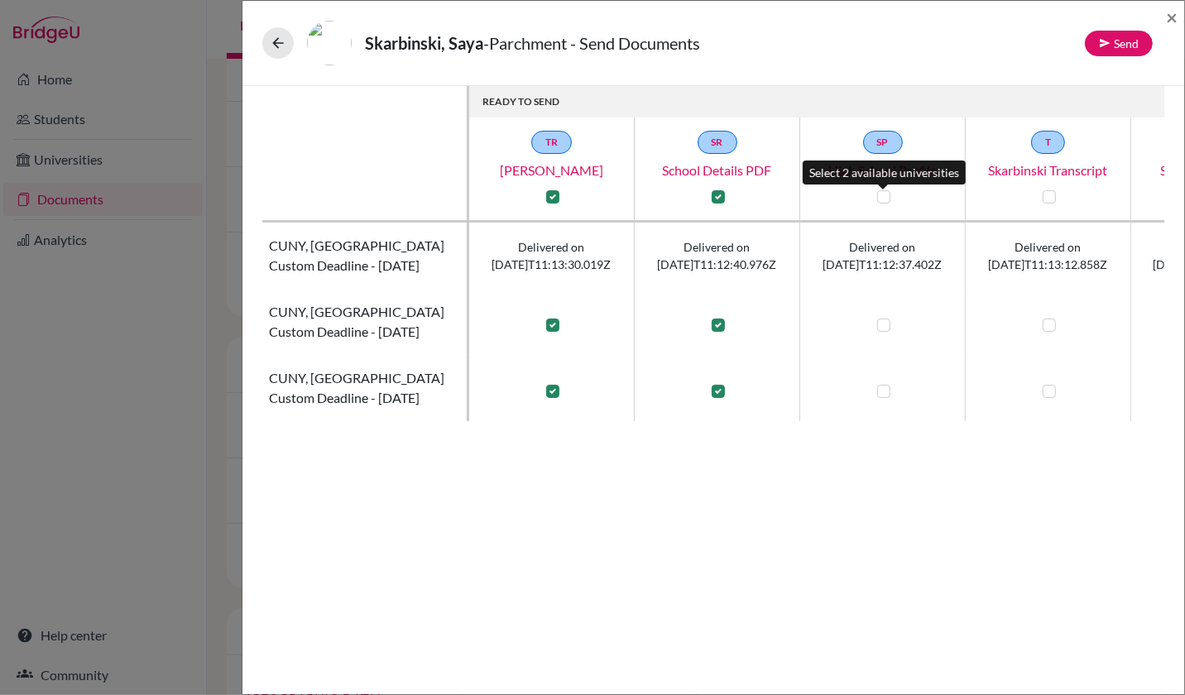
click at [886, 195] on label at bounding box center [883, 196] width 13 height 13
click at [886, 195] on input "checkbox" at bounding box center [879, 195] width 13 height 17
checkbox input "true"
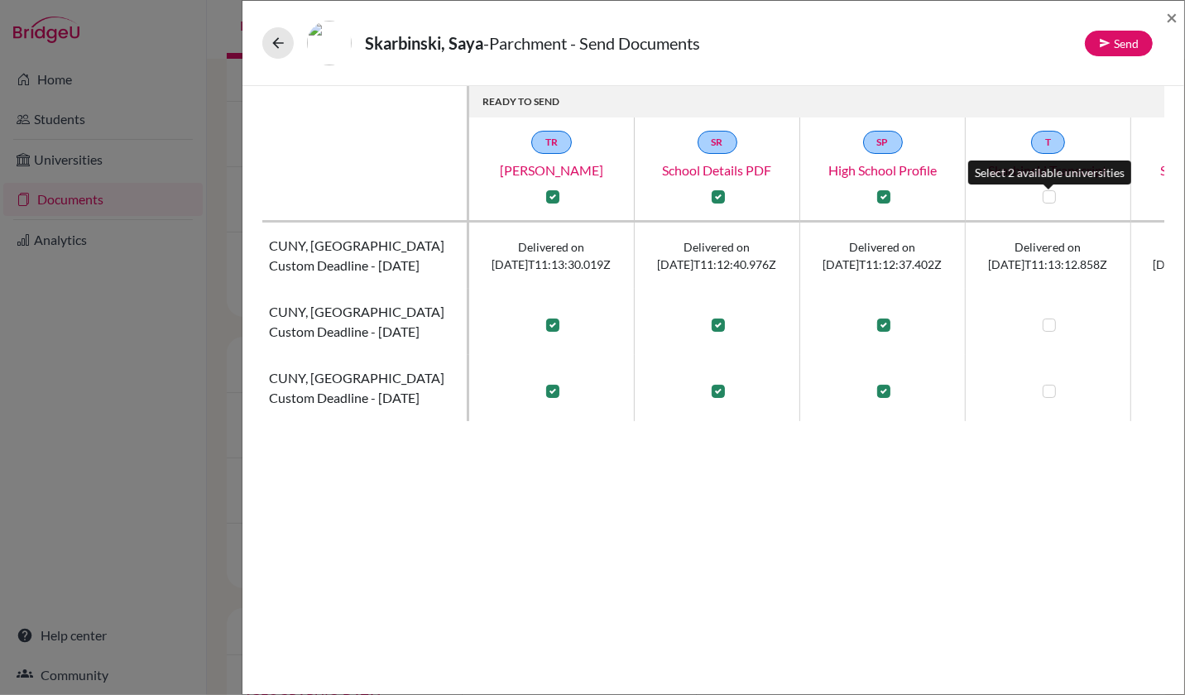
drag, startPoint x: 1054, startPoint y: 199, endPoint x: 902, endPoint y: 220, distance: 153.8
click at [1054, 199] on label at bounding box center [1049, 196] width 13 height 13
click at [1052, 199] on input "checkbox" at bounding box center [1045, 195] width 13 height 17
checkbox input "true"
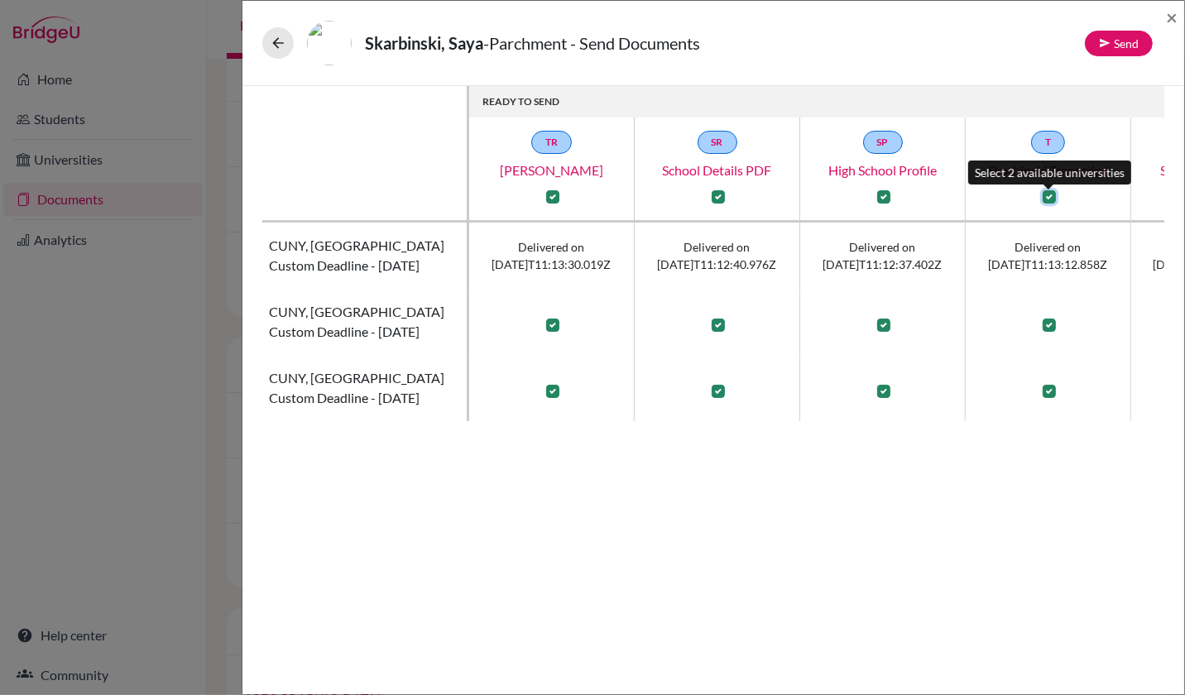
checkbox input "true"
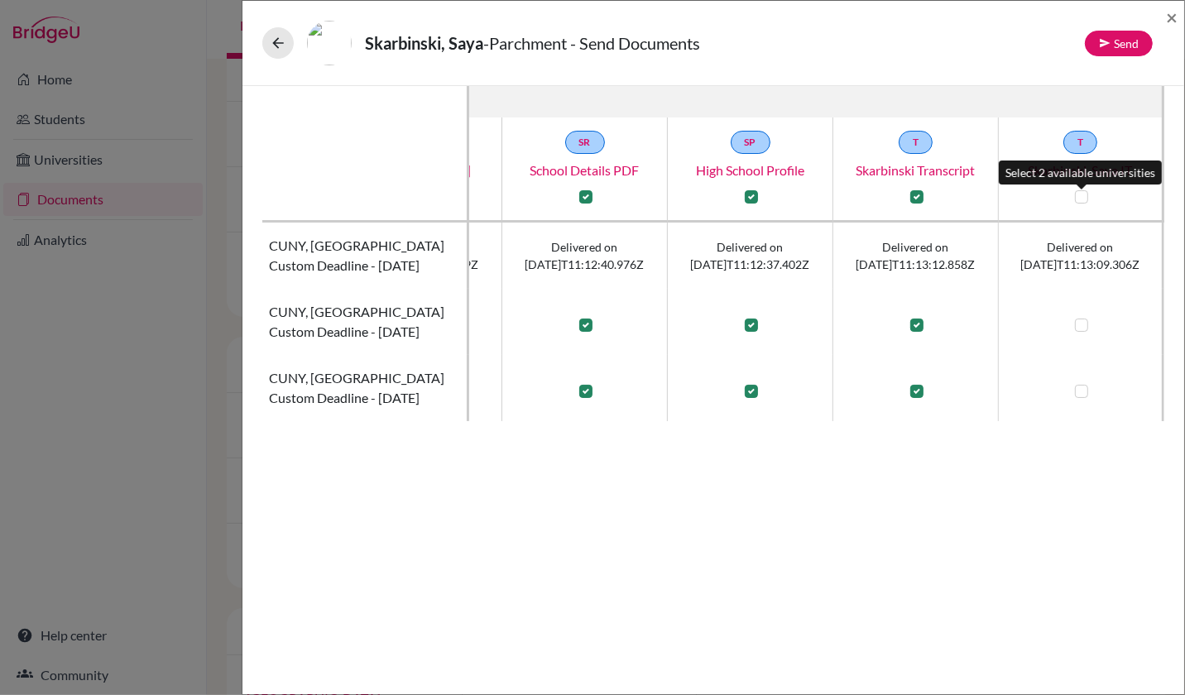
click at [1077, 194] on label at bounding box center [1081, 196] width 13 height 13
click at [1077, 194] on input "checkbox" at bounding box center [1077, 195] width 13 height 17
checkbox input "true"
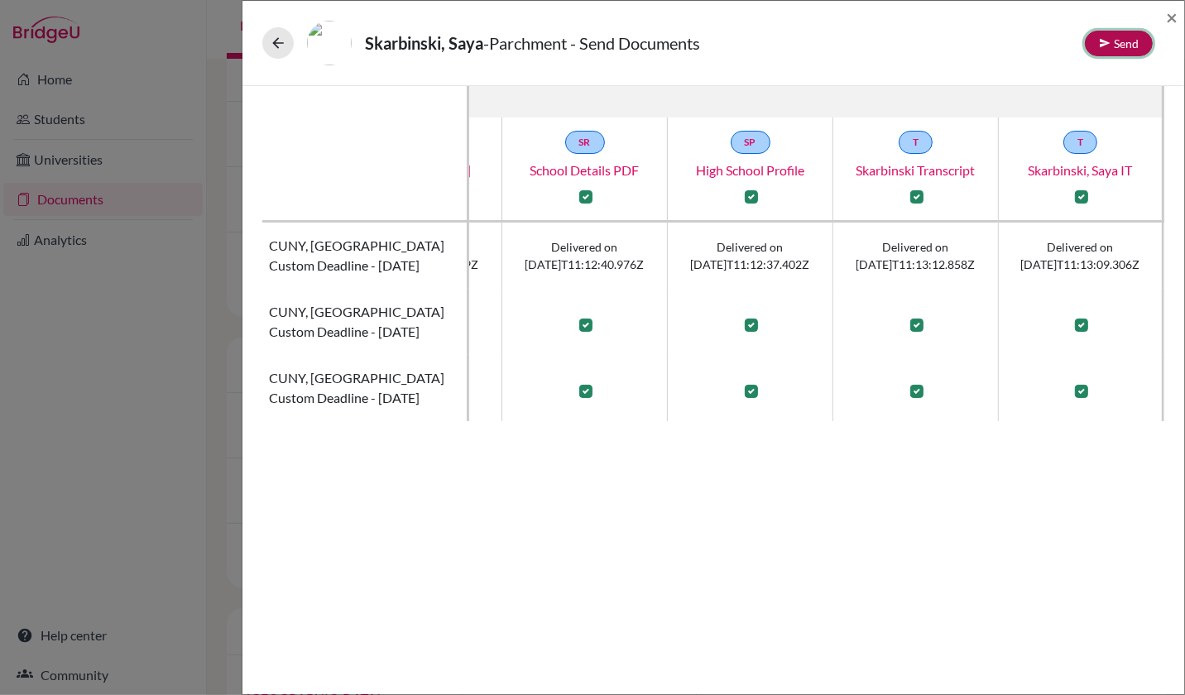
click at [1118, 45] on button "Send" at bounding box center [1119, 44] width 68 height 26
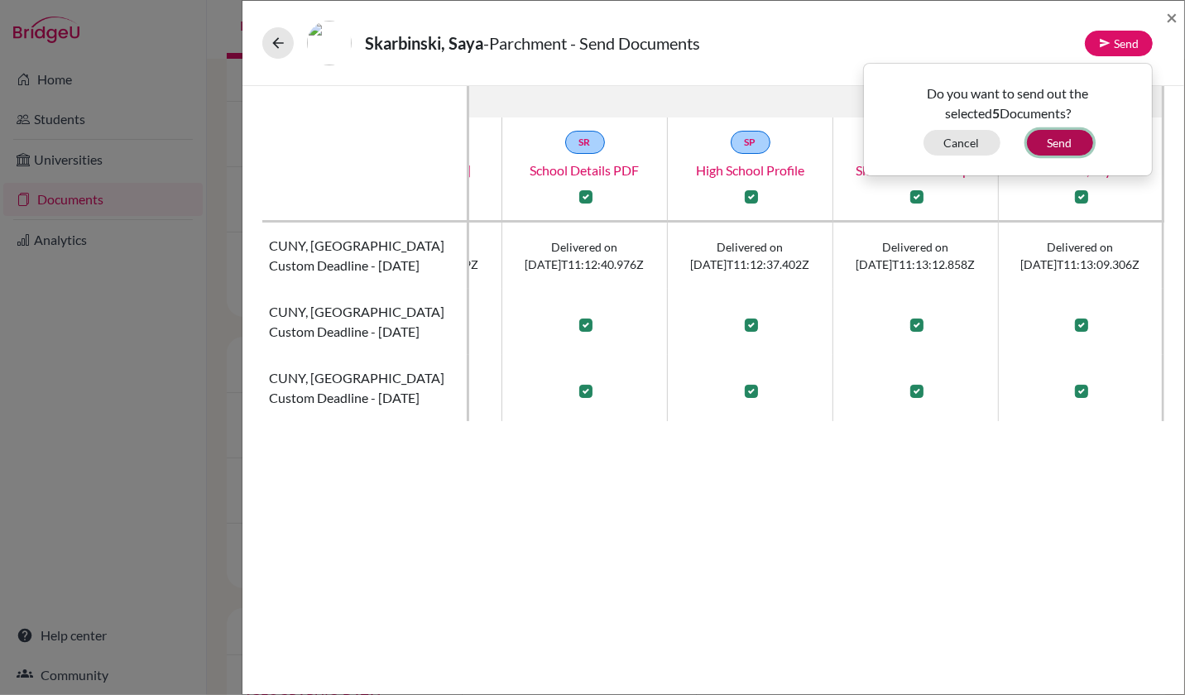
click at [1053, 148] on button "Send" at bounding box center [1060, 143] width 66 height 26
checkbox input "false"
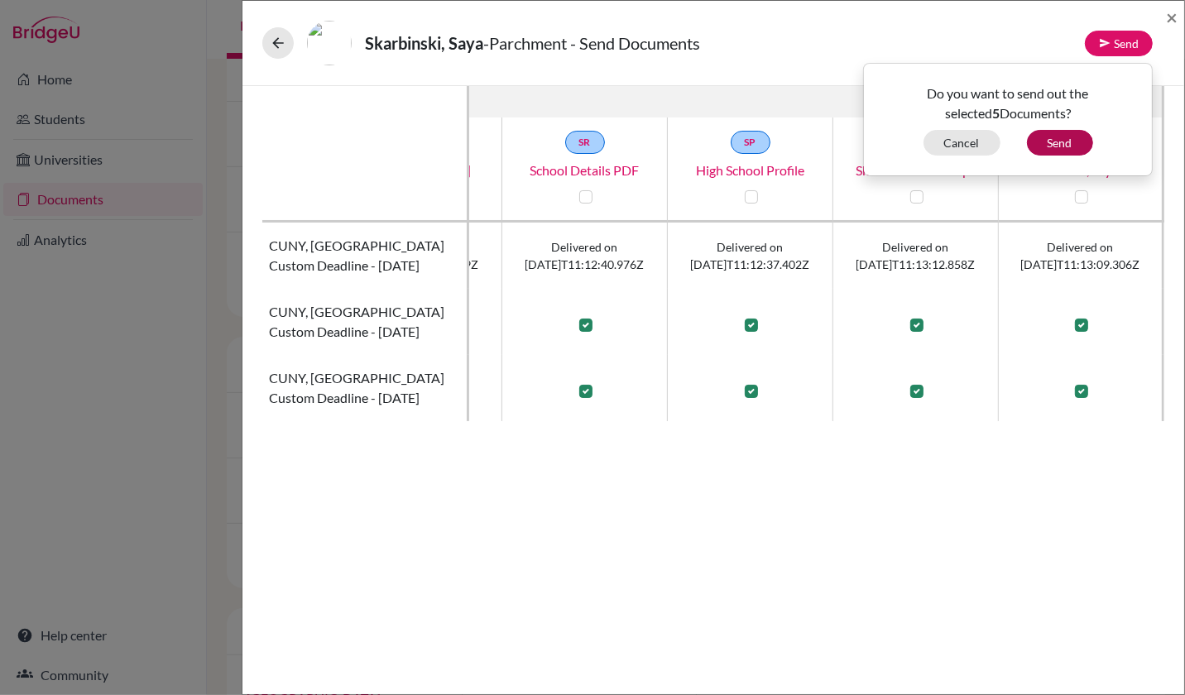
checkbox input "false"
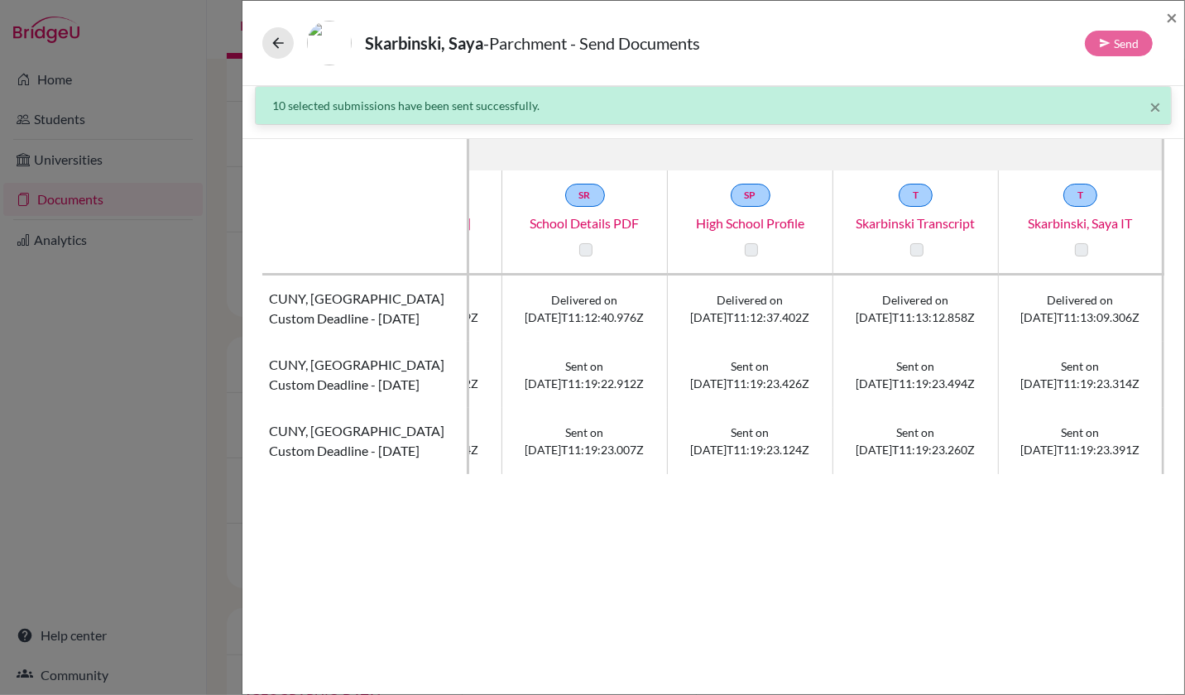
scroll to position [337, 0]
click at [274, 41] on icon at bounding box center [278, 43] width 17 height 17
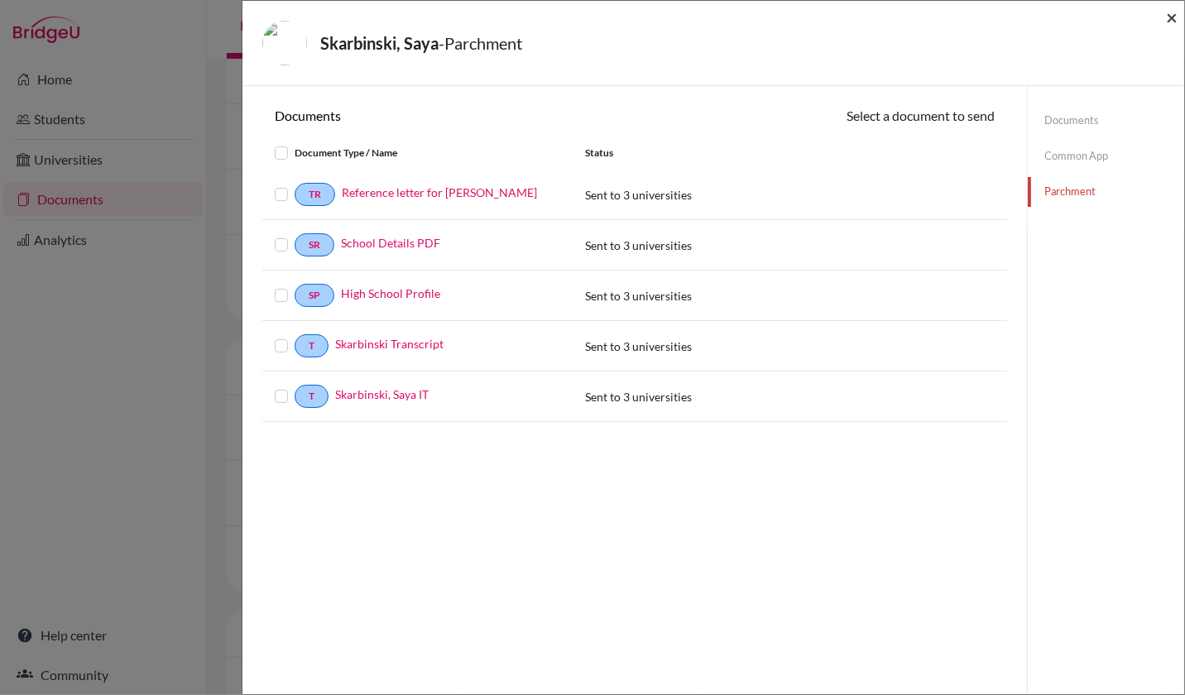
click at [1170, 17] on span "×" at bounding box center [1172, 17] width 12 height 24
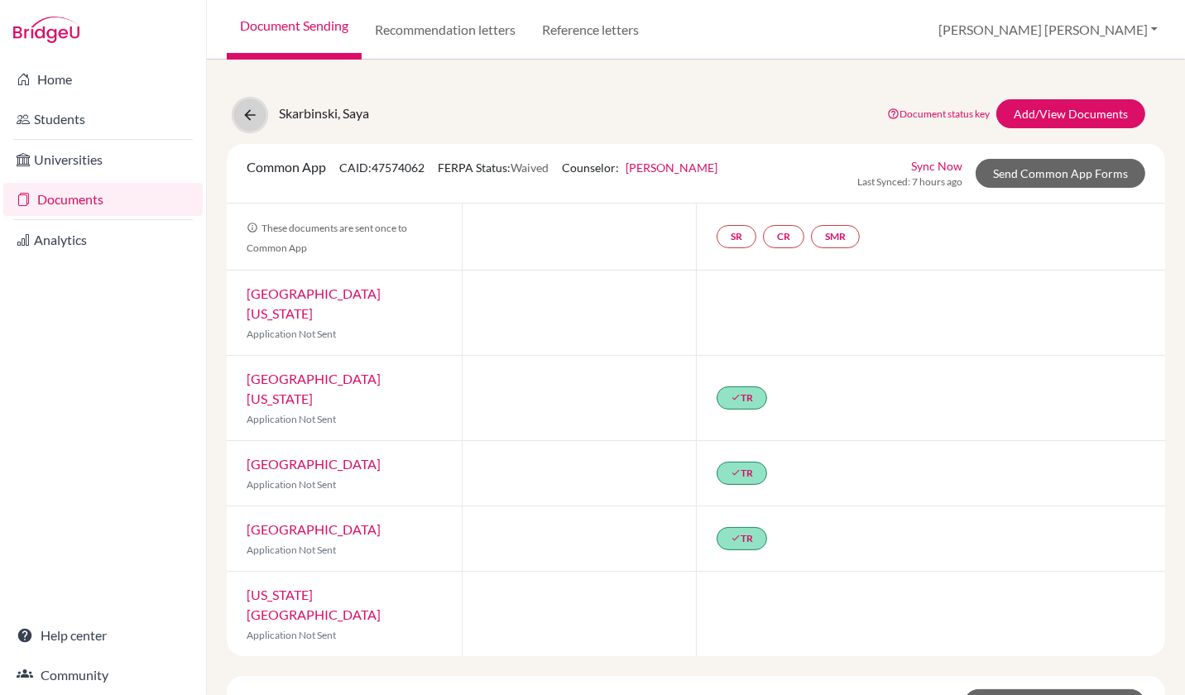
click at [252, 116] on icon at bounding box center [250, 115] width 17 height 17
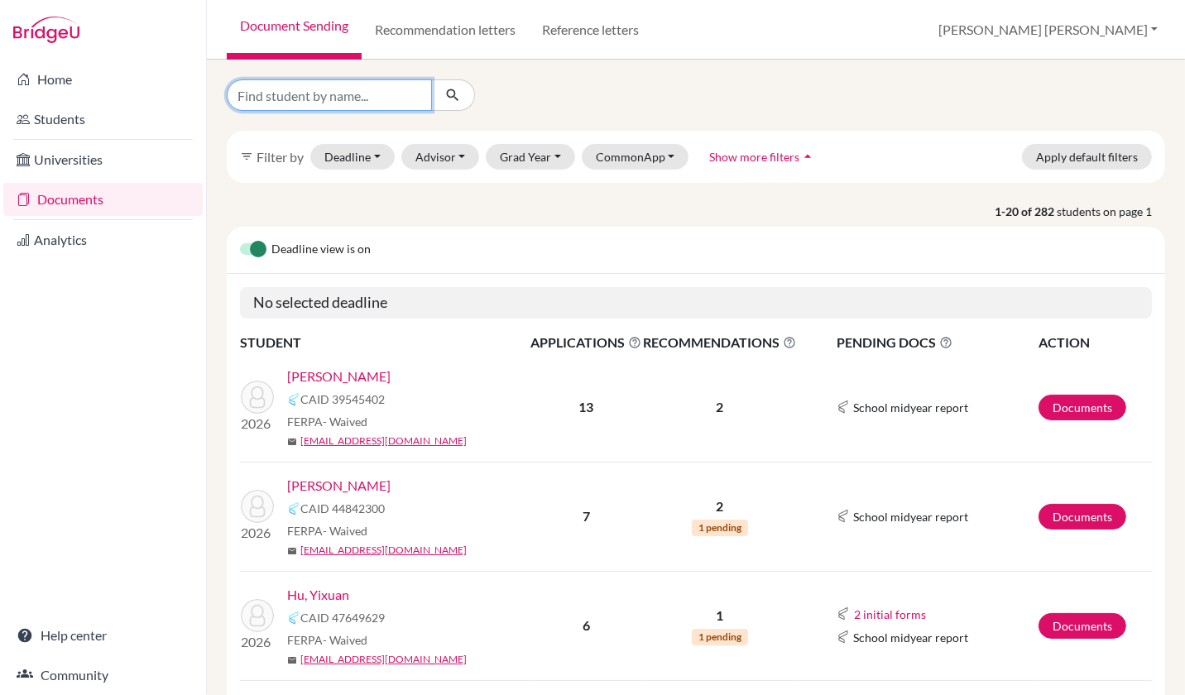
click at [290, 103] on input "Find student by name..." at bounding box center [329, 94] width 205 height 31
type input "aditya"
click button "submit" at bounding box center [453, 94] width 44 height 31
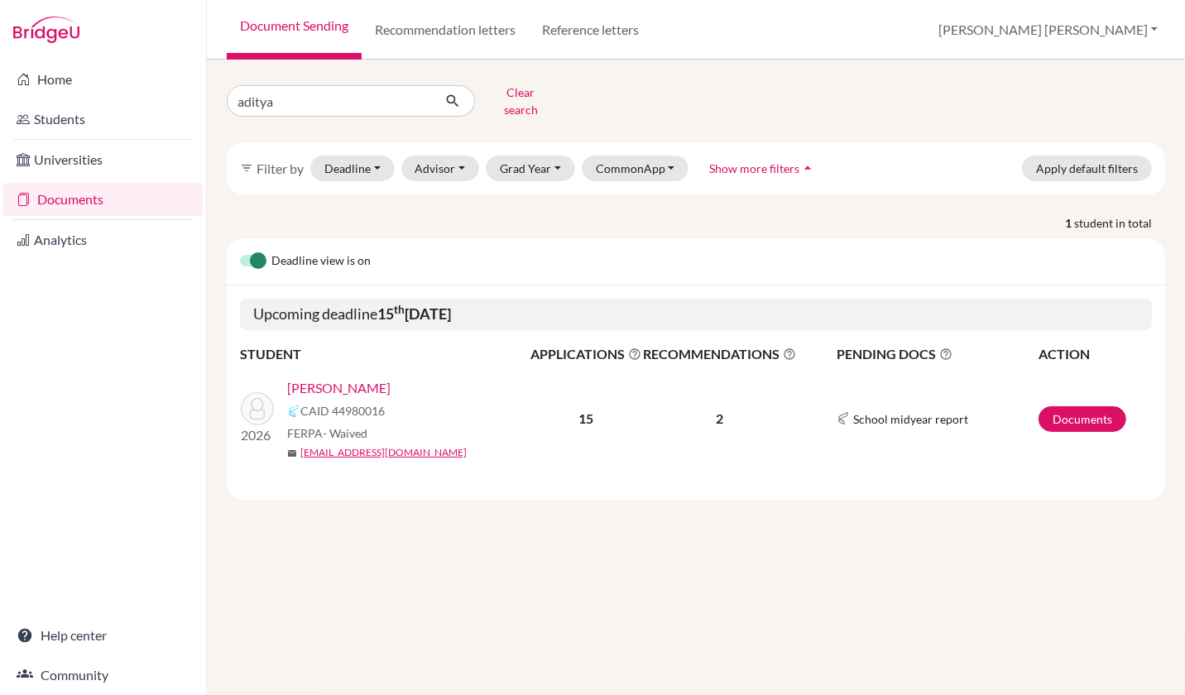
click at [358, 382] on link "[PERSON_NAME]" at bounding box center [338, 388] width 103 height 20
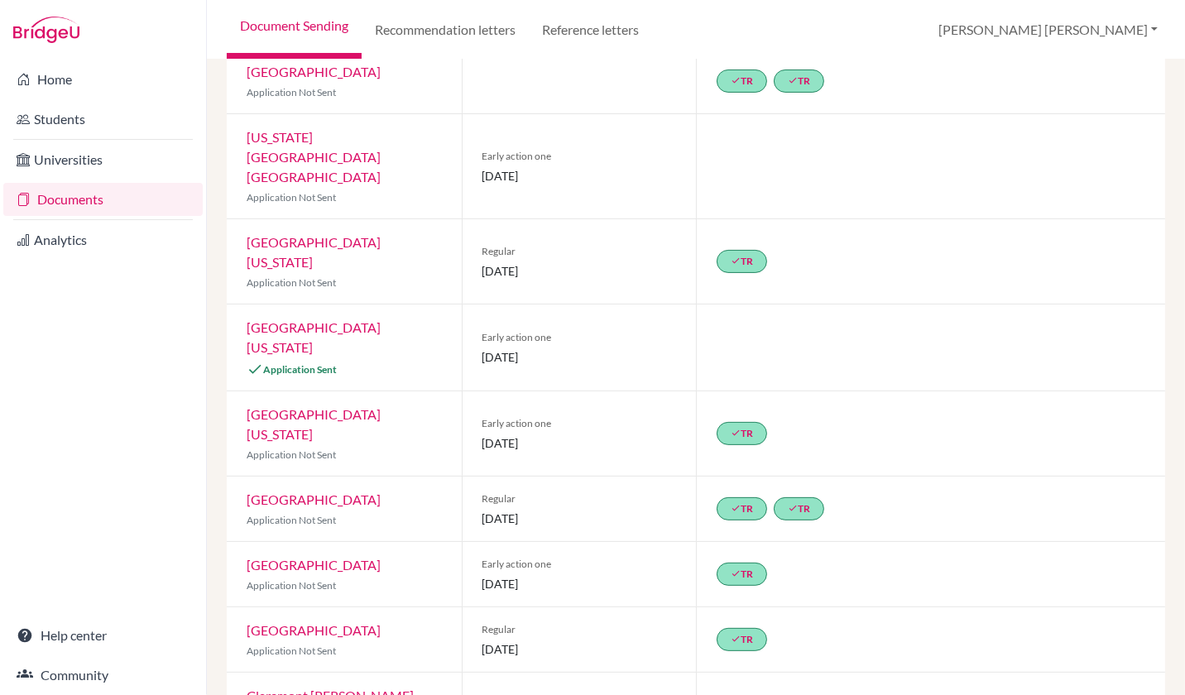
scroll to position [300, 0]
